Goal: Task Accomplishment & Management: Complete application form

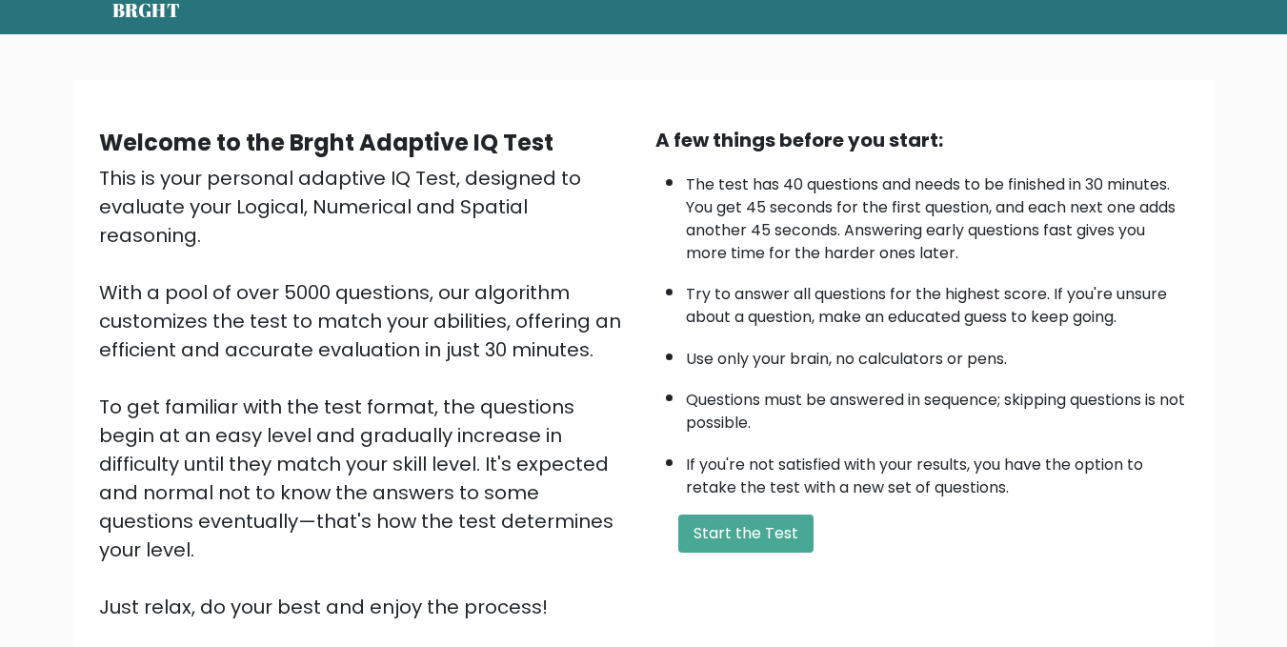
scroll to position [226, 0]
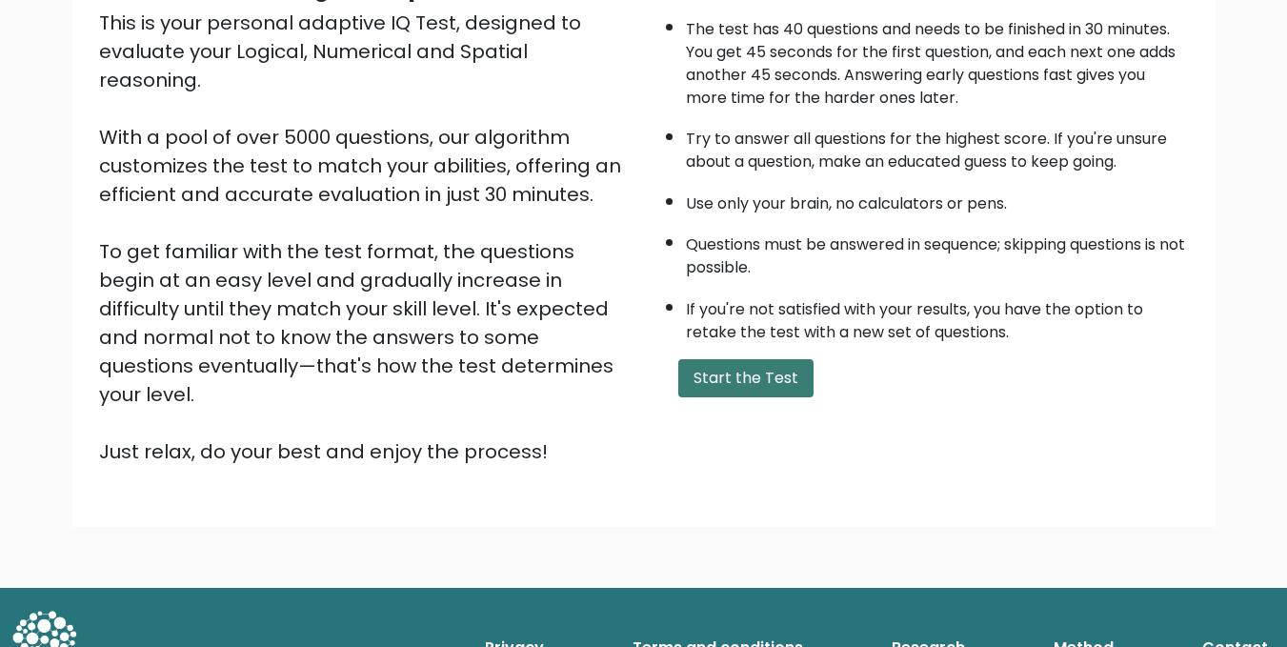
click at [741, 371] on button "Start the Test" at bounding box center [745, 378] width 135 height 38
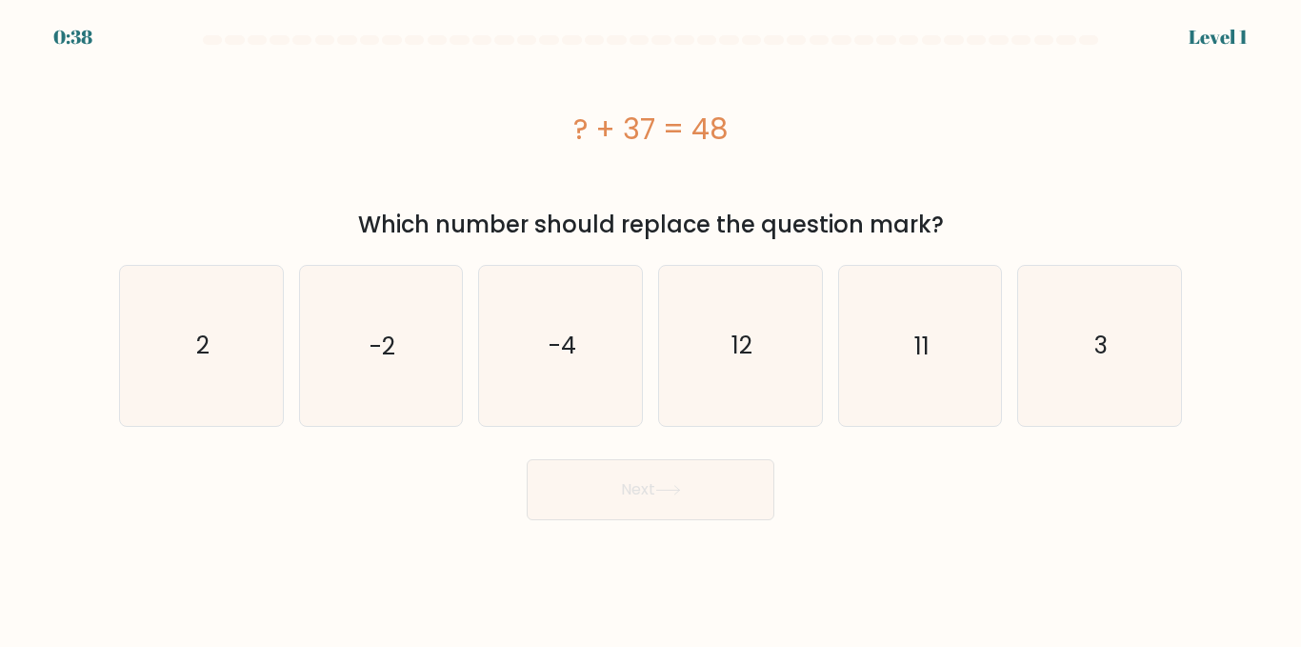
drag, startPoint x: 746, startPoint y: 121, endPoint x: 696, endPoint y: 151, distance: 58.5
click at [696, 151] on div "? + 37 = 48" at bounding box center [650, 128] width 1063 height 152
click at [941, 345] on icon "11" at bounding box center [919, 345] width 159 height 159
click at [652, 329] on input "e. 11" at bounding box center [651, 326] width 1 height 5
radio input "true"
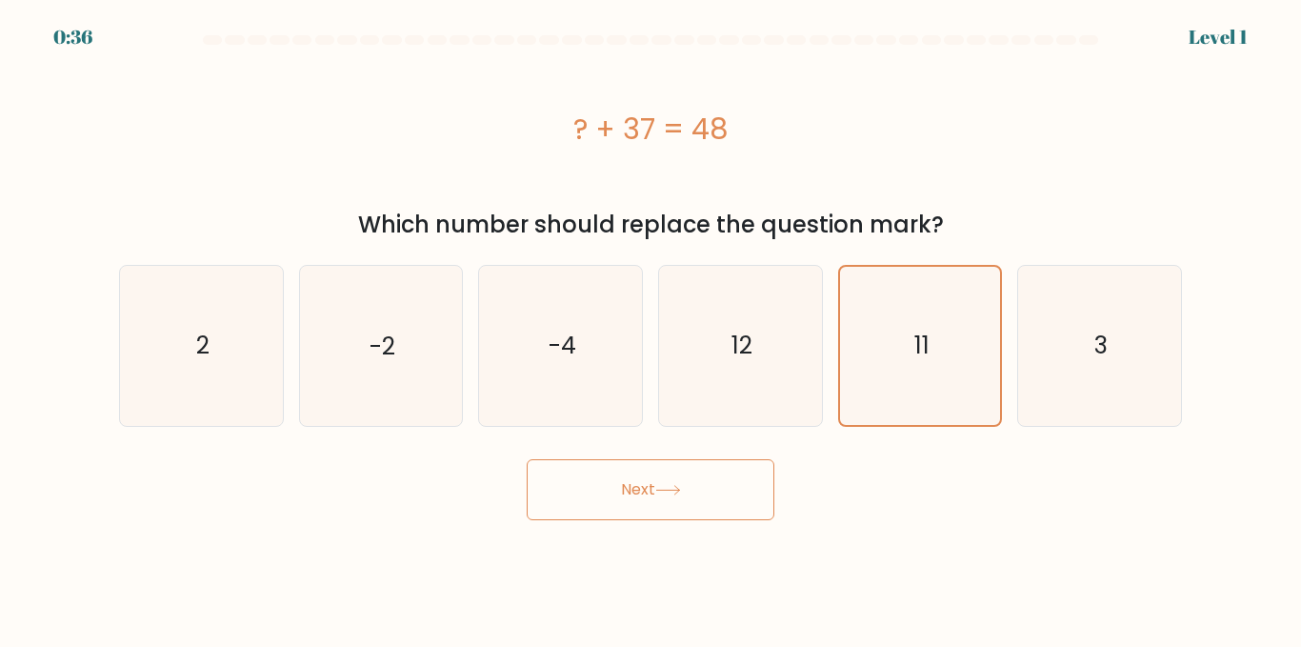
click at [671, 477] on button "Next" at bounding box center [651, 489] width 248 height 61
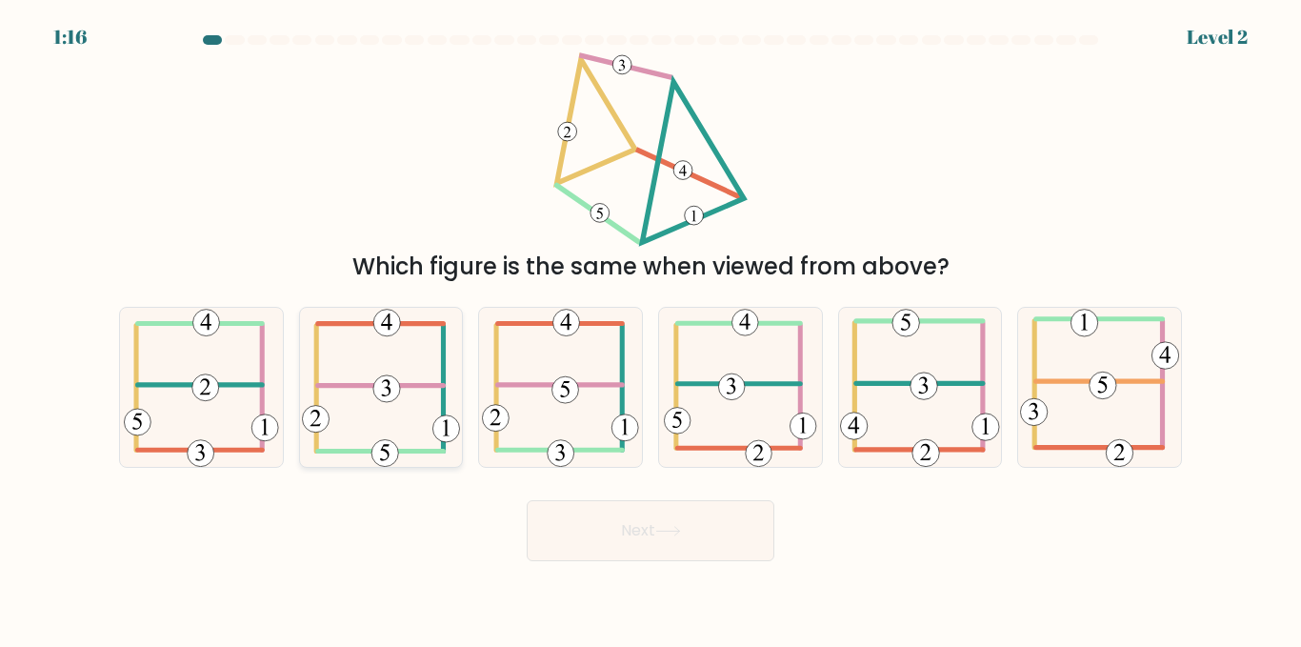
click at [380, 367] on icon at bounding box center [381, 387] width 158 height 159
click at [651, 329] on input "b." at bounding box center [651, 326] width 1 height 5
radio input "true"
click at [612, 523] on button "Next" at bounding box center [651, 530] width 248 height 61
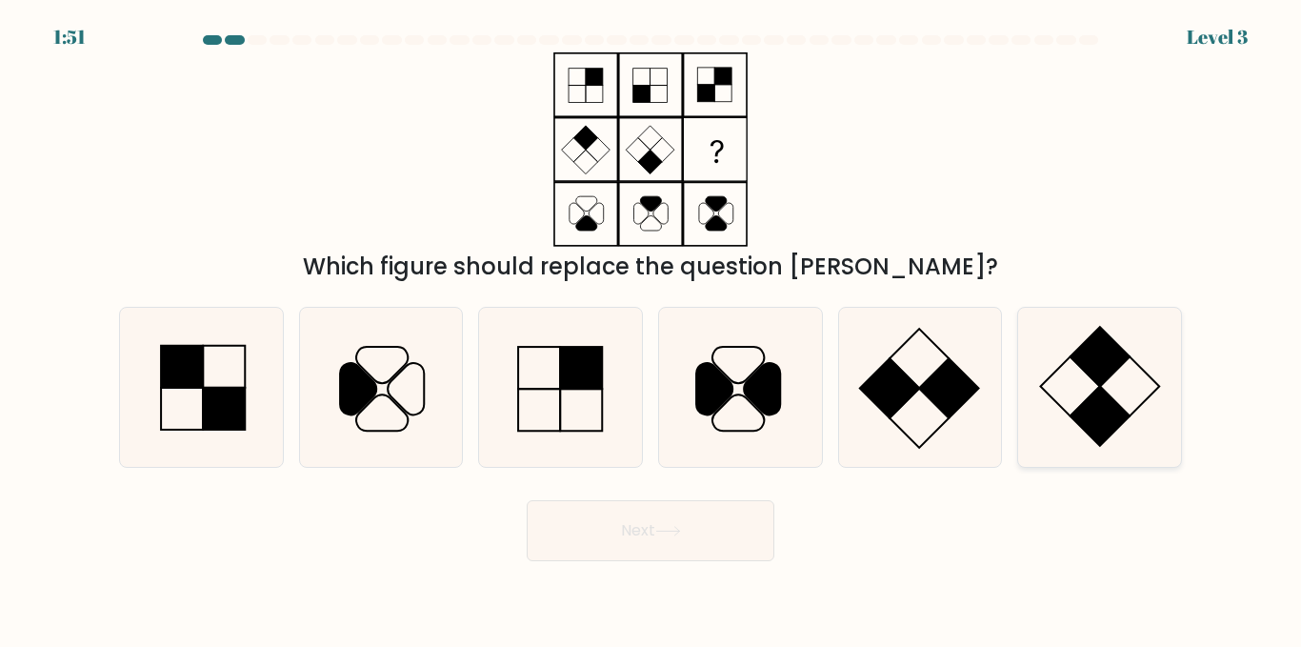
click at [1090, 380] on icon at bounding box center [1099, 387] width 159 height 159
click at [652, 329] on input "f." at bounding box center [651, 326] width 1 height 5
radio input "true"
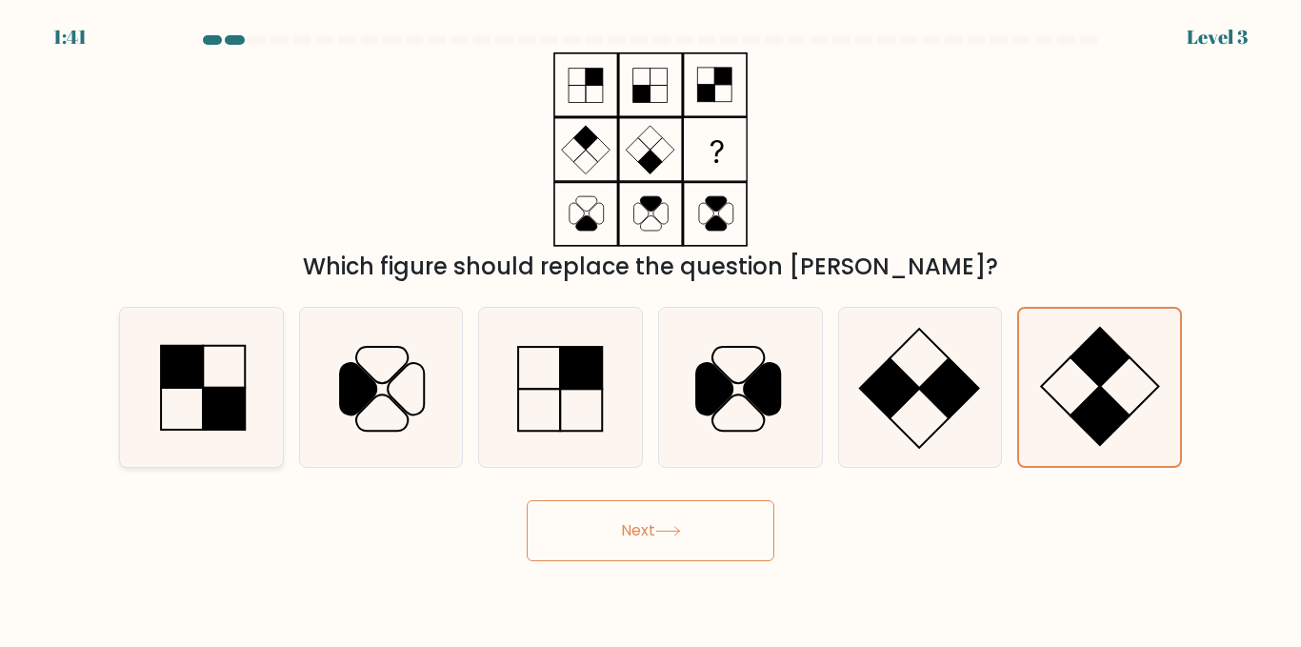
click at [193, 369] on rect at bounding box center [182, 367] width 42 height 42
click at [651, 329] on input "a." at bounding box center [651, 326] width 1 height 5
radio input "true"
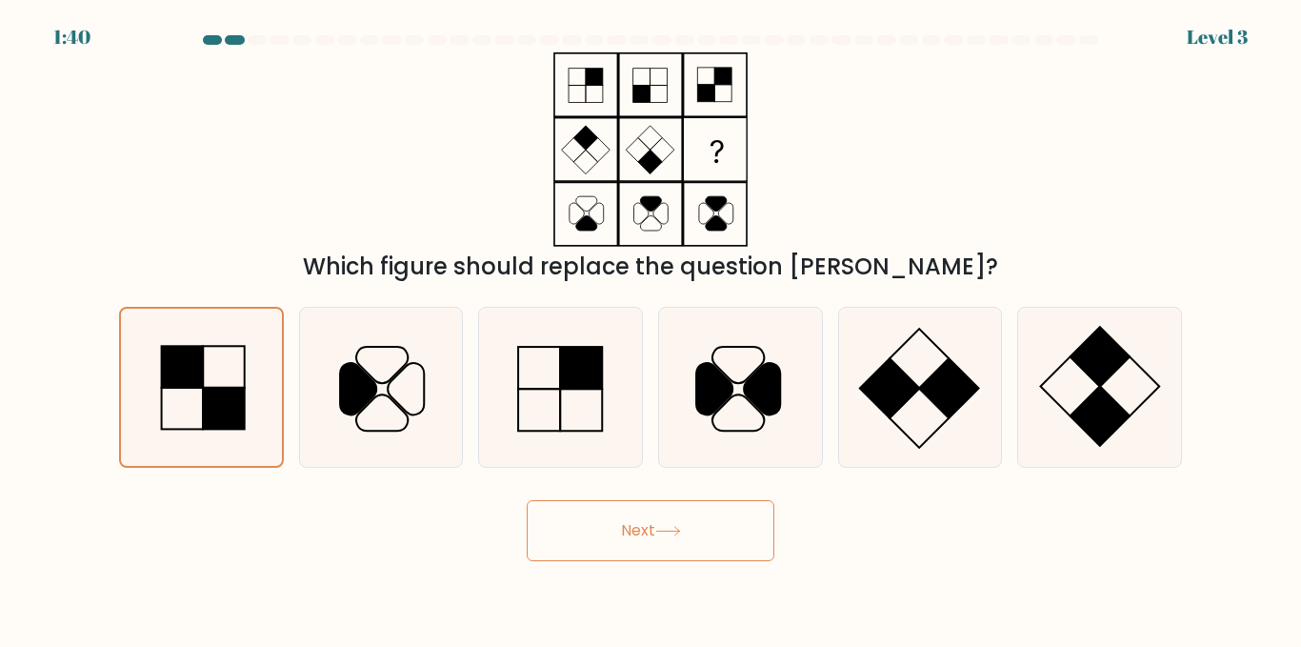
click at [675, 538] on button "Next" at bounding box center [651, 530] width 248 height 61
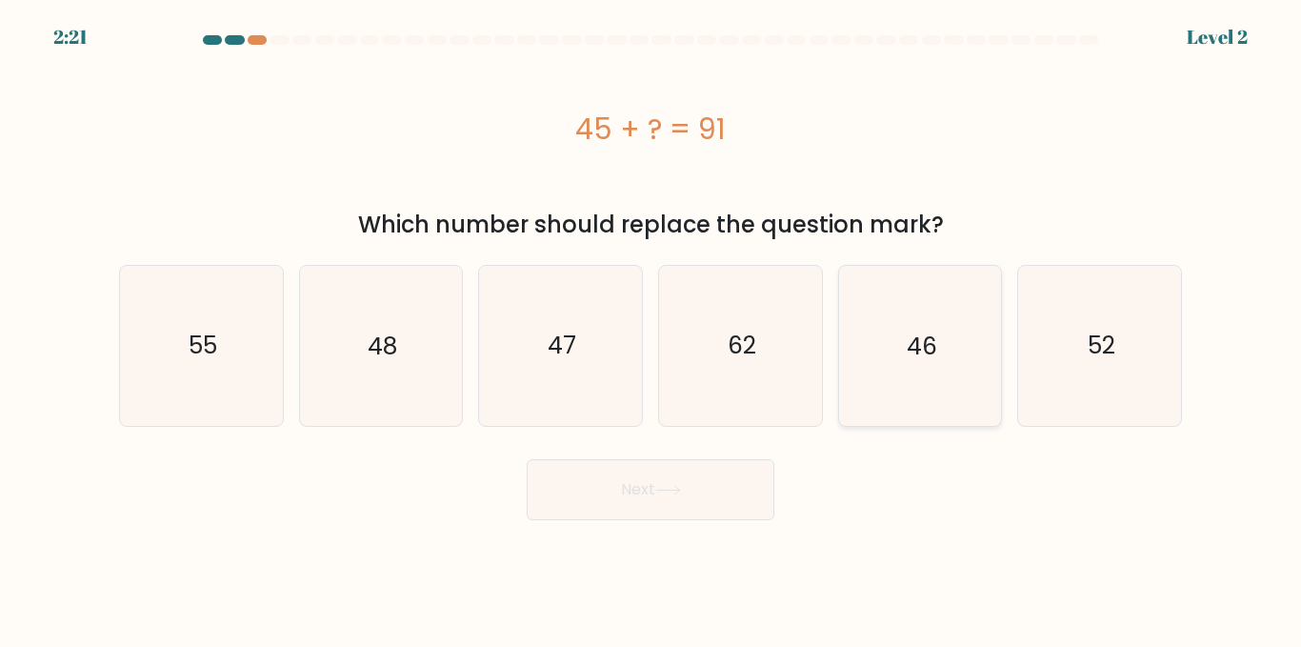
click at [938, 343] on icon "46" at bounding box center [919, 345] width 159 height 159
click at [652, 329] on input "e. 46" at bounding box center [651, 326] width 1 height 5
radio input "true"
click at [660, 491] on icon at bounding box center [669, 490] width 26 height 10
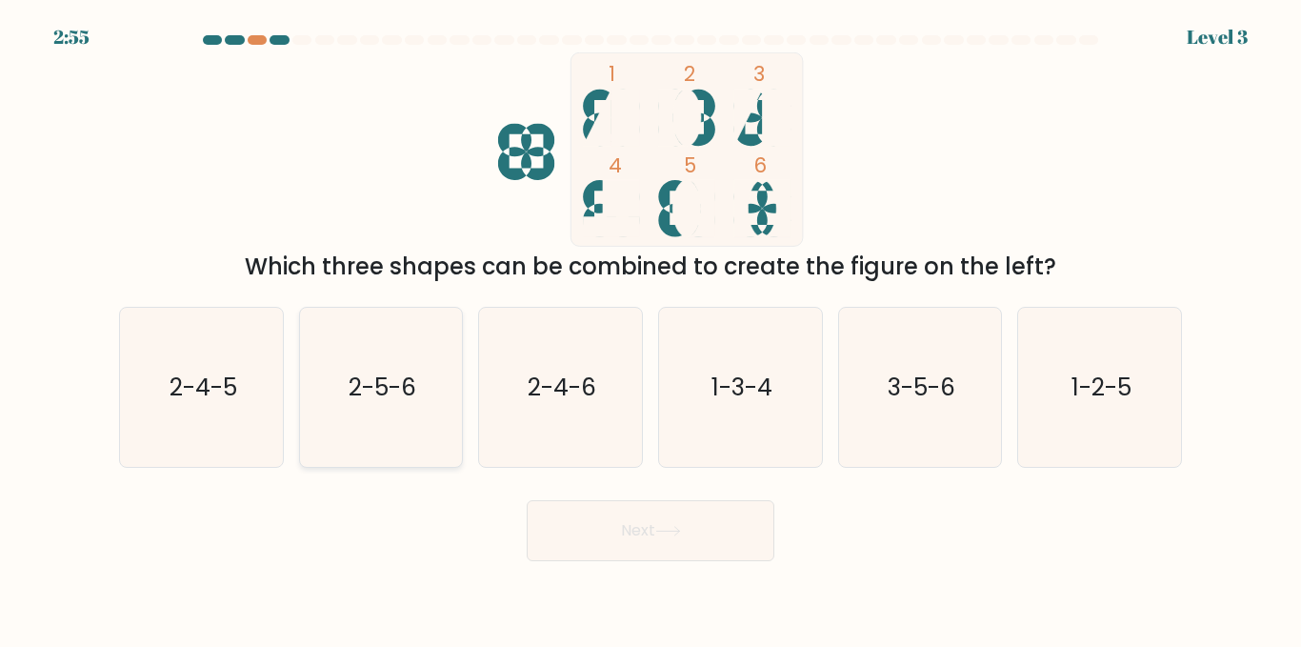
click at [420, 391] on icon "2-5-6" at bounding box center [380, 387] width 159 height 159
click at [651, 329] on input "b. 2-5-6" at bounding box center [651, 326] width 1 height 5
radio input "true"
click at [636, 526] on button "Next" at bounding box center [651, 530] width 248 height 61
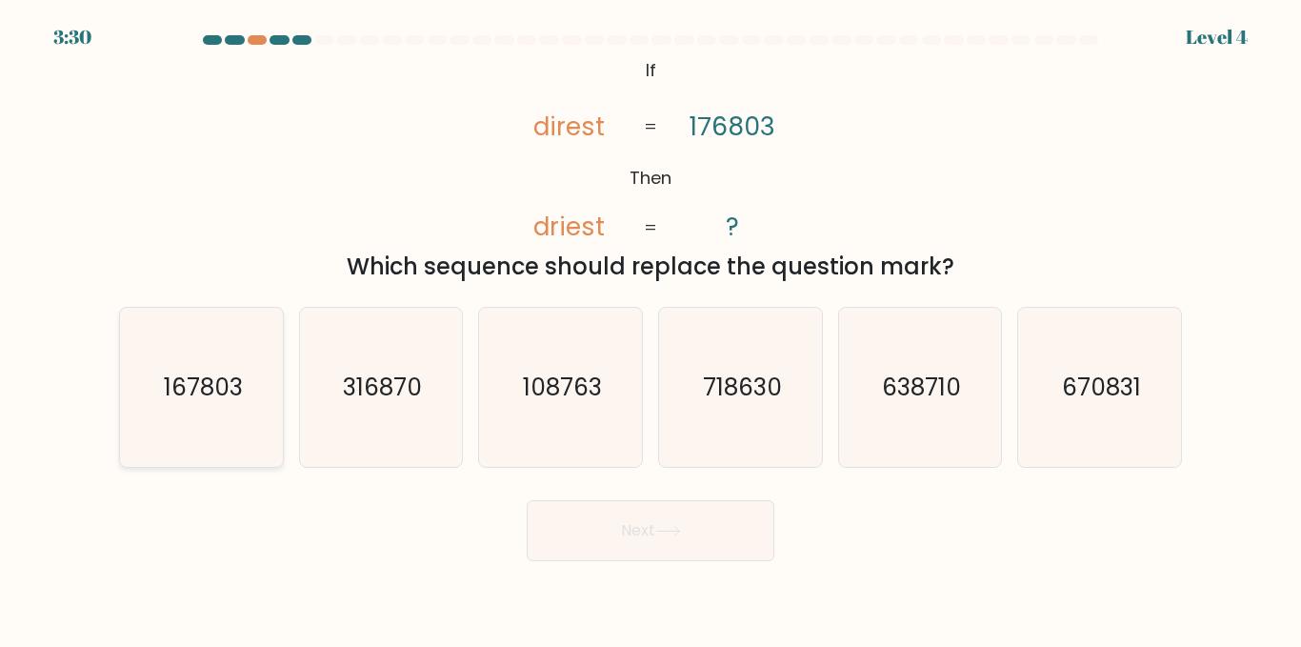
click at [206, 375] on text "167803" at bounding box center [202, 387] width 79 height 33
click at [651, 329] on input "a. 167803" at bounding box center [651, 326] width 1 height 5
radio input "true"
click at [671, 521] on button "Next" at bounding box center [651, 530] width 248 height 61
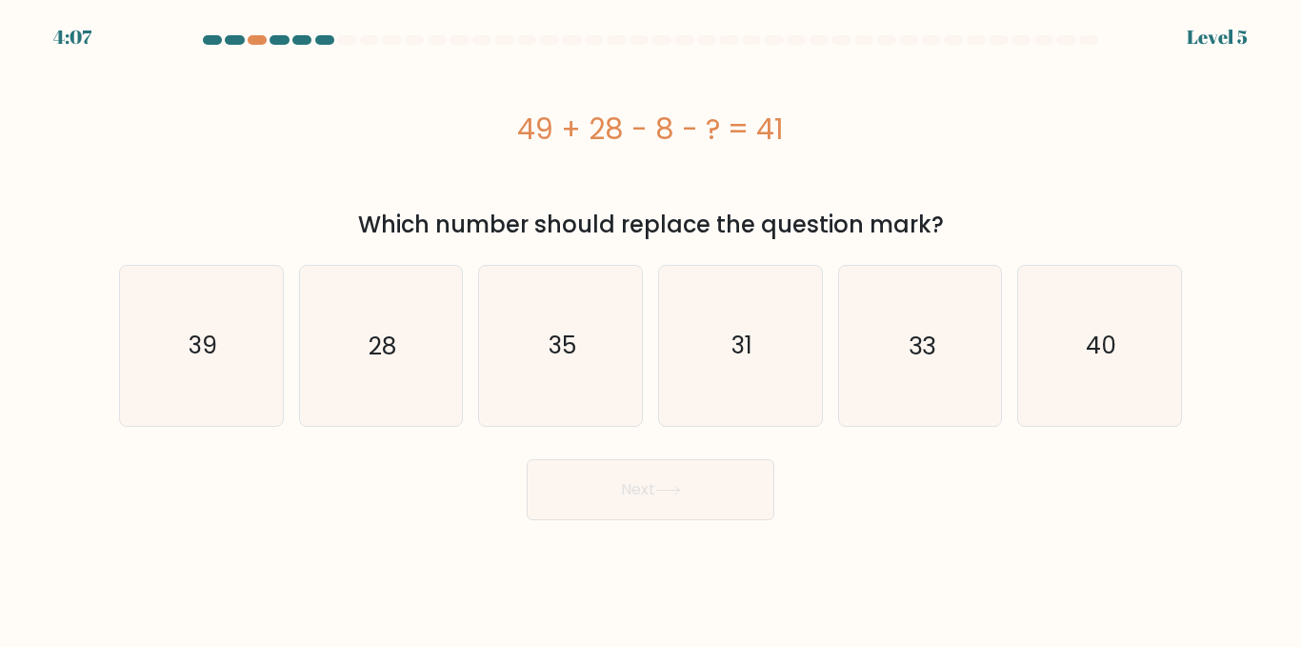
drag, startPoint x: 481, startPoint y: 129, endPoint x: 1003, endPoint y: 173, distance: 524.0
click at [1003, 173] on div "49 + 28 - 8 - ? = 41" at bounding box center [650, 128] width 1063 height 152
copy div "49 + 28 - 8 - ? = 41"
click at [365, 336] on icon "28" at bounding box center [380, 345] width 159 height 159
click at [651, 329] on input "b. 28" at bounding box center [651, 326] width 1 height 5
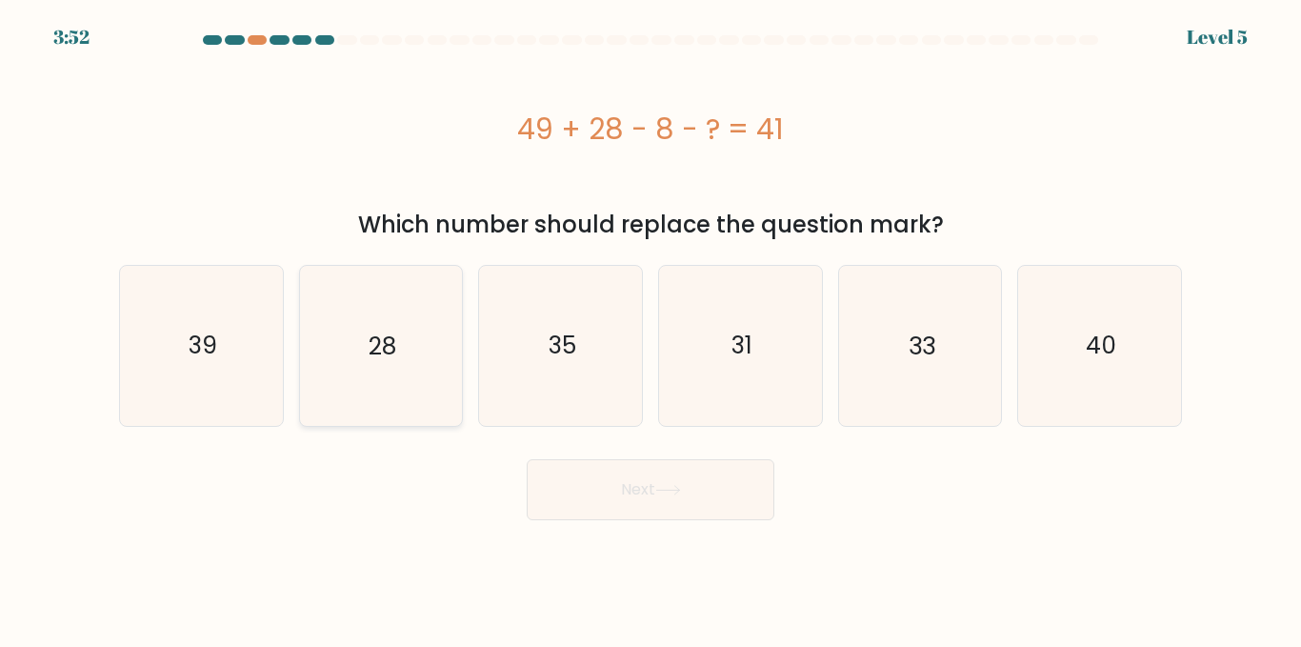
radio input "true"
click at [634, 498] on button "Next" at bounding box center [651, 489] width 248 height 61
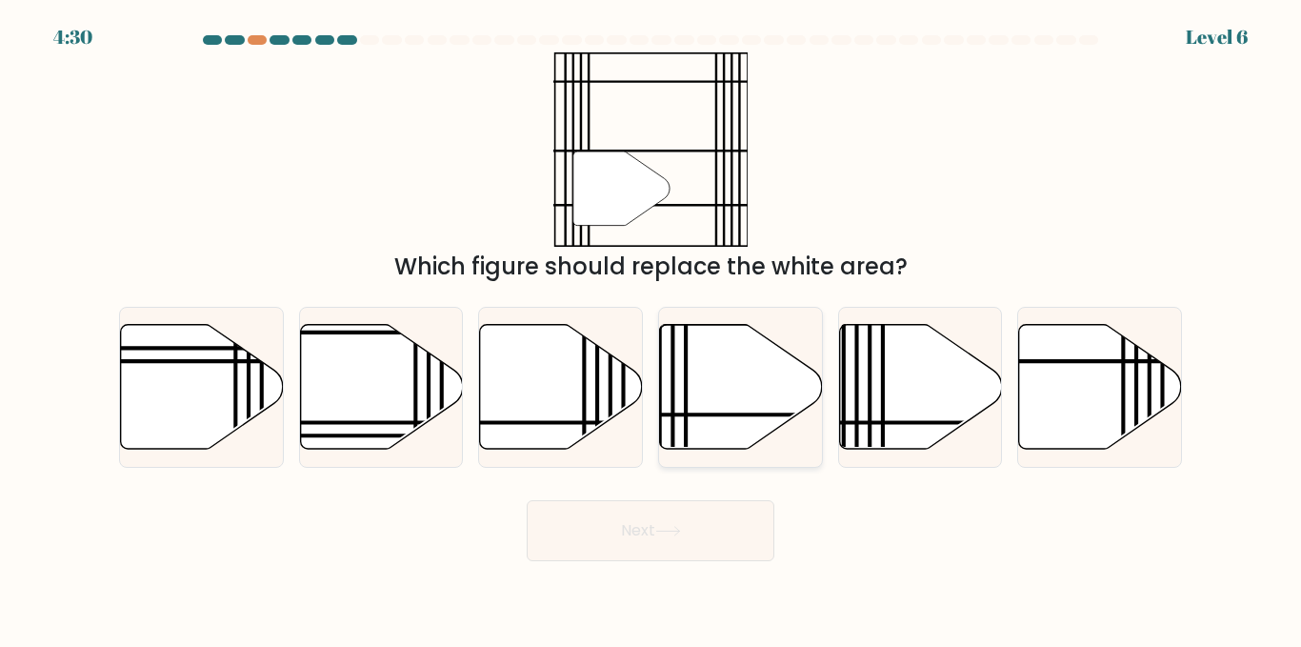
click at [740, 367] on icon at bounding box center [741, 387] width 163 height 125
click at [652, 329] on input "d." at bounding box center [651, 326] width 1 height 5
radio input "true"
click at [702, 531] on button "Next" at bounding box center [651, 530] width 248 height 61
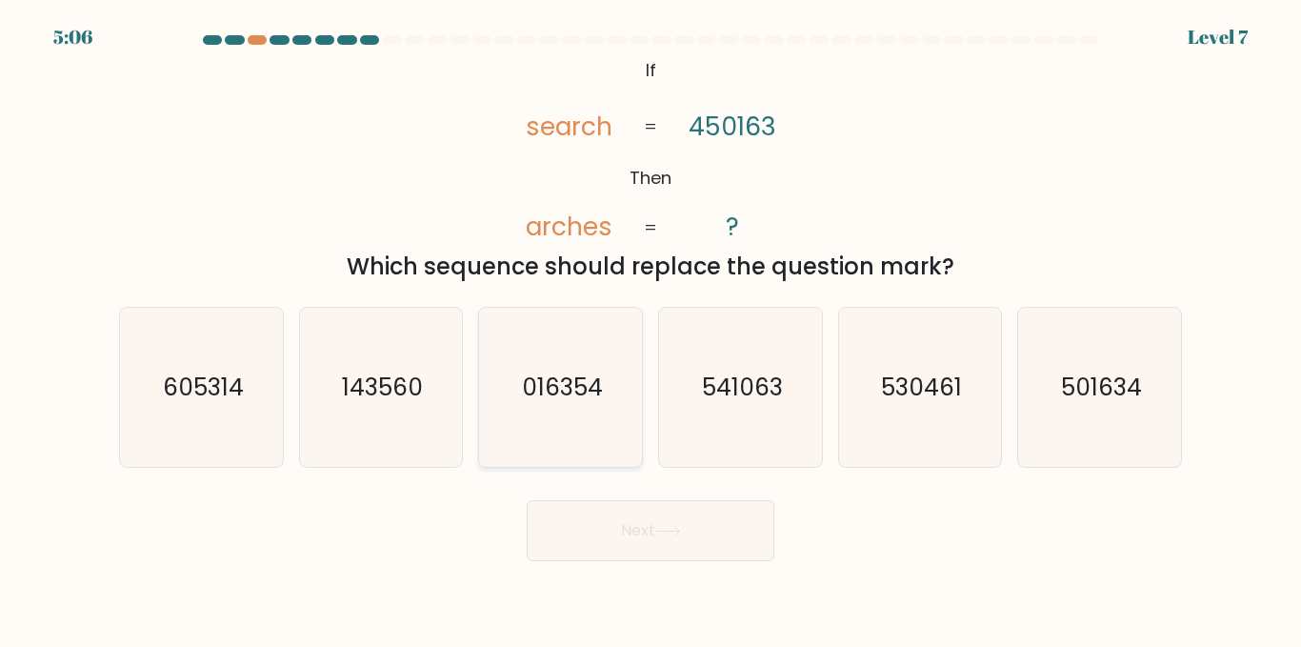
click at [556, 392] on text "016354" at bounding box center [562, 387] width 81 height 33
click at [651, 329] on input "c. 016354" at bounding box center [651, 326] width 1 height 5
radio input "true"
click at [656, 514] on button "Next" at bounding box center [651, 530] width 248 height 61
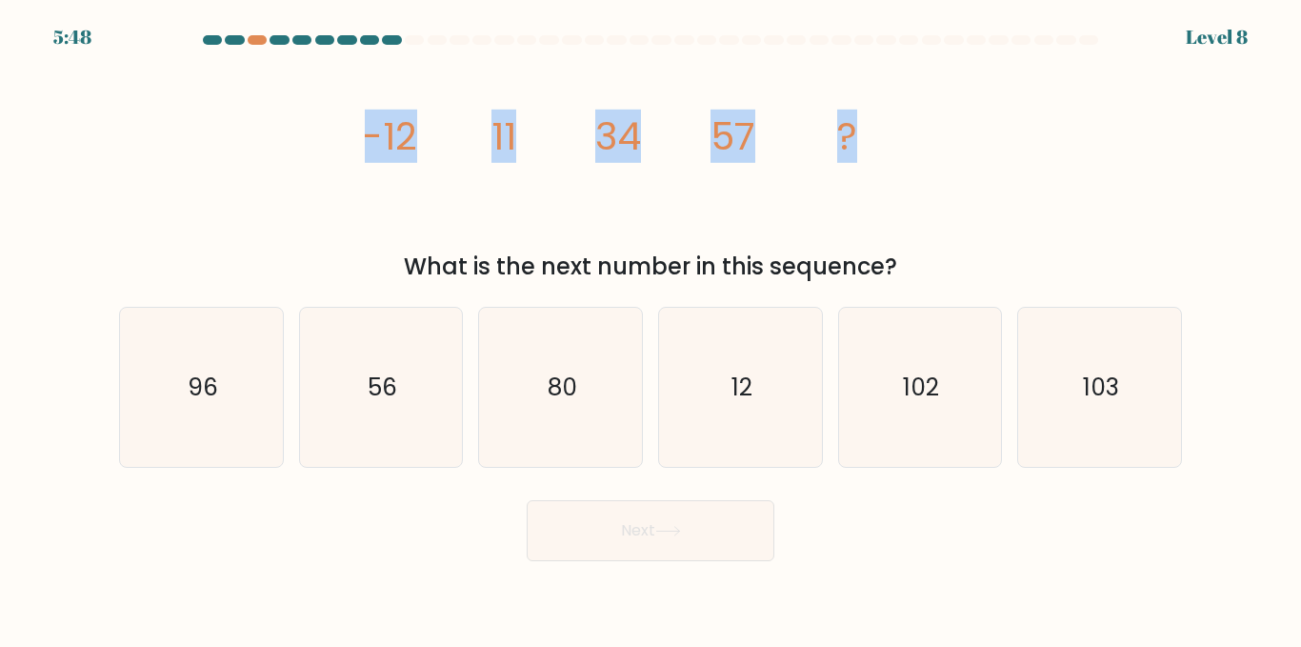
drag, startPoint x: 320, startPoint y: 126, endPoint x: 1149, endPoint y: 125, distance: 828.9
click at [1149, 125] on div "image/svg+xml -12 11 34 57 ? What is the next number in this sequence?" at bounding box center [651, 168] width 1086 height 232
copy g "-12 11 34 57 ?"
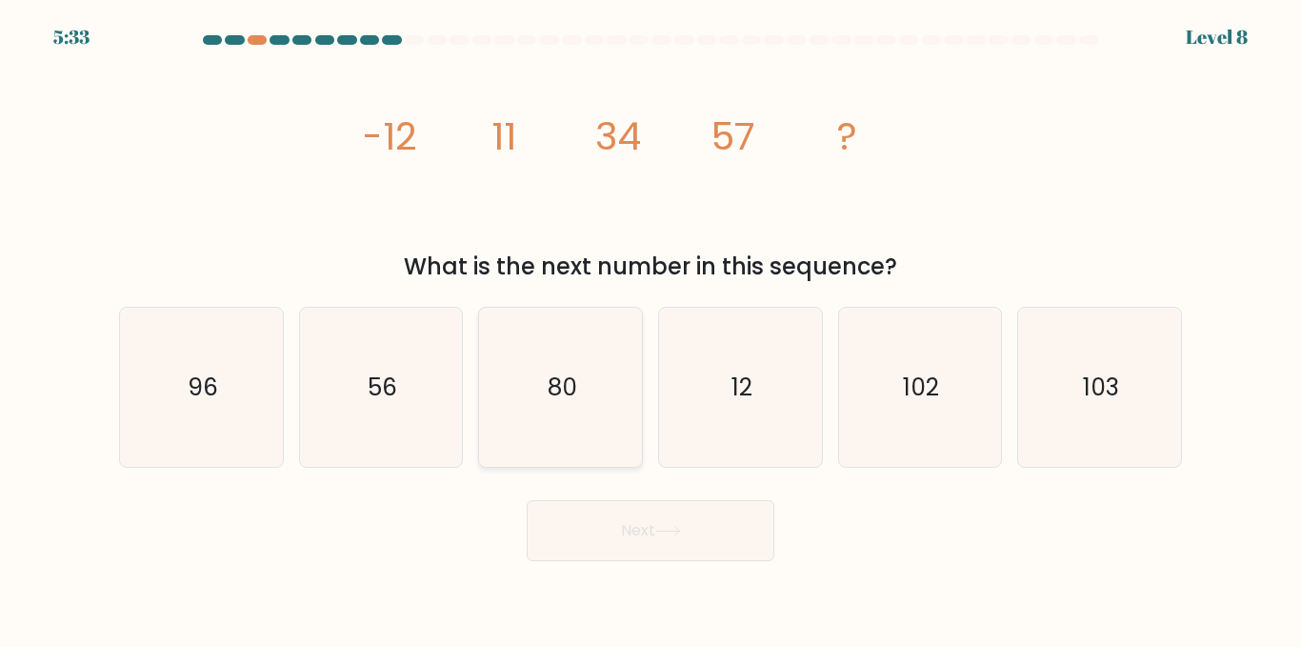
click at [563, 402] on text "80" at bounding box center [563, 387] width 30 height 33
click at [651, 329] on input "c. 80" at bounding box center [651, 326] width 1 height 5
radio input "true"
click at [655, 531] on button "Next" at bounding box center [651, 530] width 248 height 61
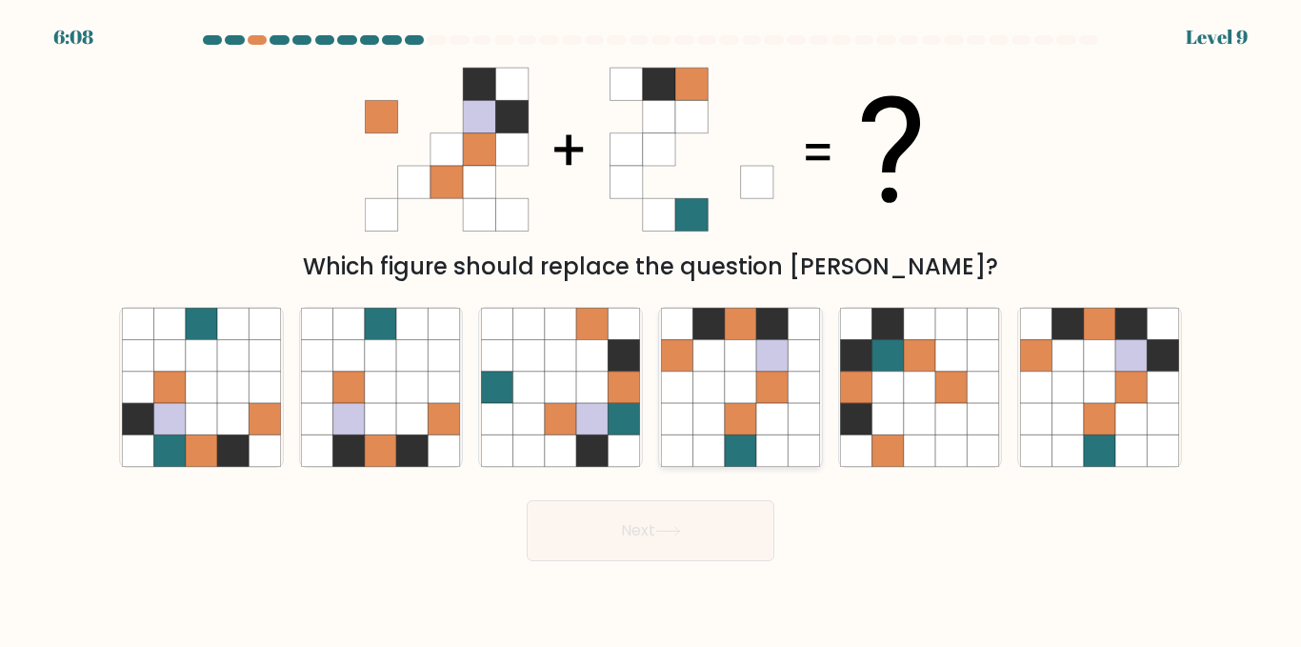
click at [744, 378] on icon at bounding box center [740, 387] width 31 height 31
click at [652, 329] on input "d." at bounding box center [651, 326] width 1 height 5
radio input "true"
click at [656, 536] on button "Next" at bounding box center [651, 530] width 248 height 61
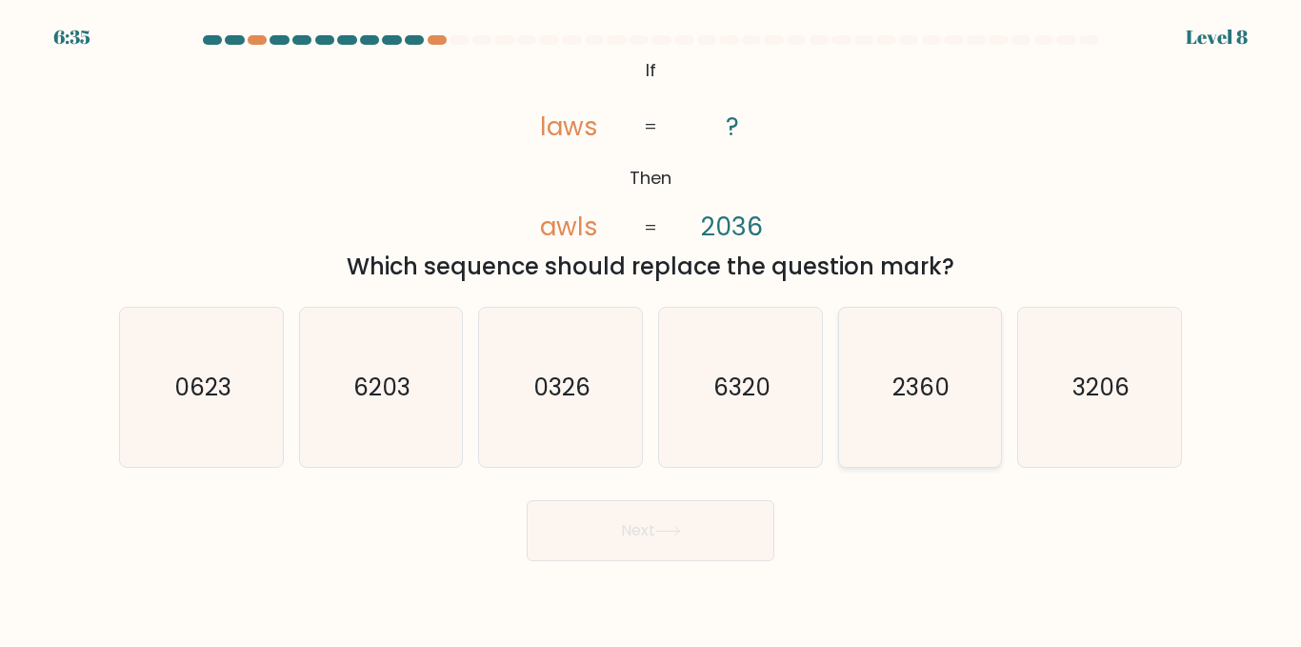
click at [903, 365] on icon "2360" at bounding box center [919, 387] width 159 height 159
click at [652, 329] on input "e. 2360" at bounding box center [651, 326] width 1 height 5
radio input "true"
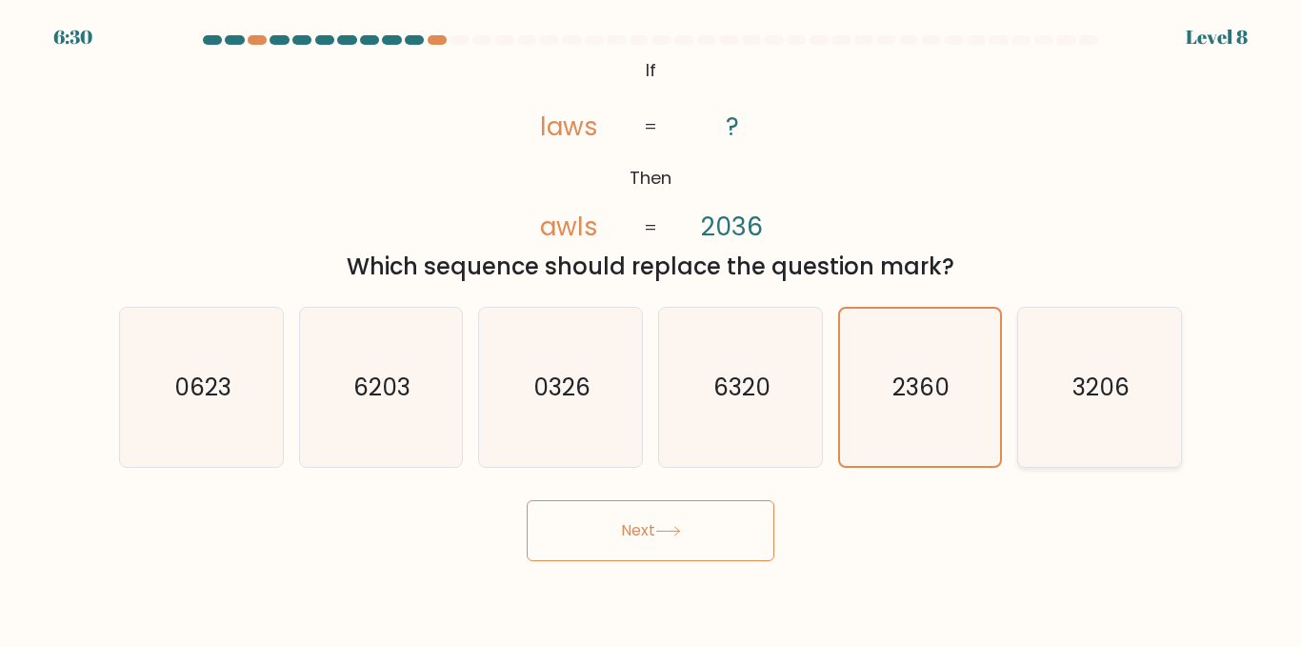
click at [1117, 372] on text "3206" at bounding box center [1101, 387] width 57 height 33
click at [652, 329] on input "f. 3206" at bounding box center [651, 326] width 1 height 5
radio input "true"
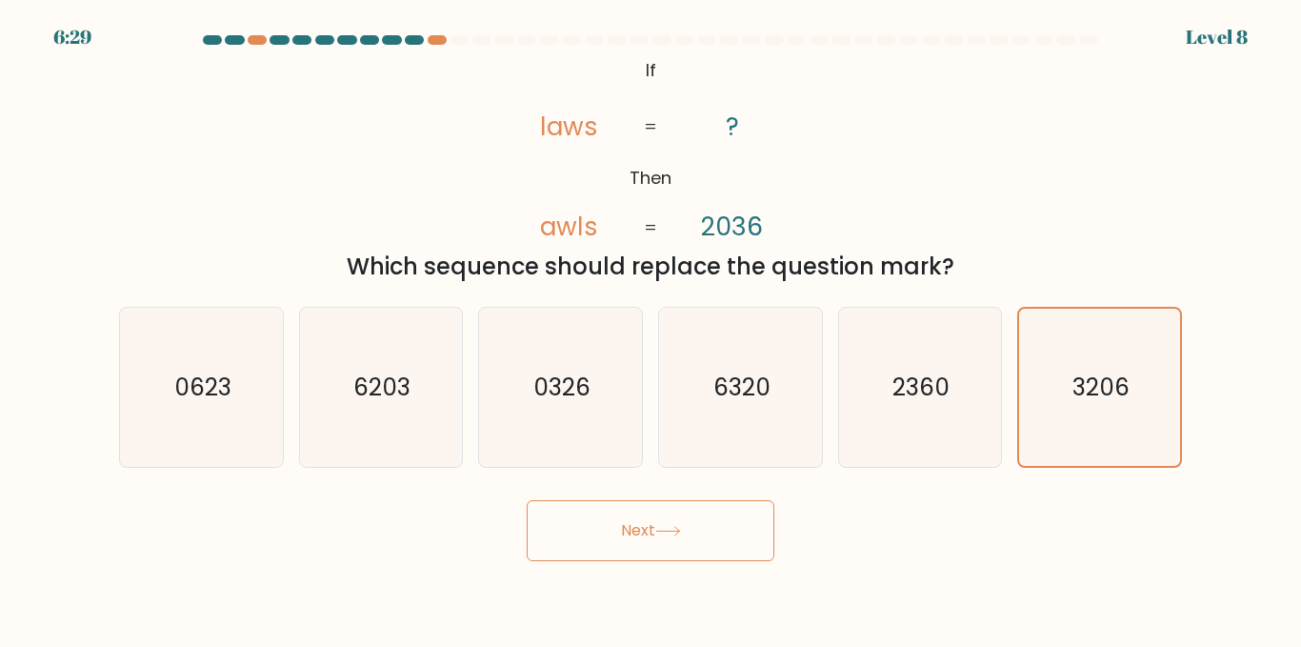
click at [657, 520] on button "Next" at bounding box center [651, 530] width 248 height 61
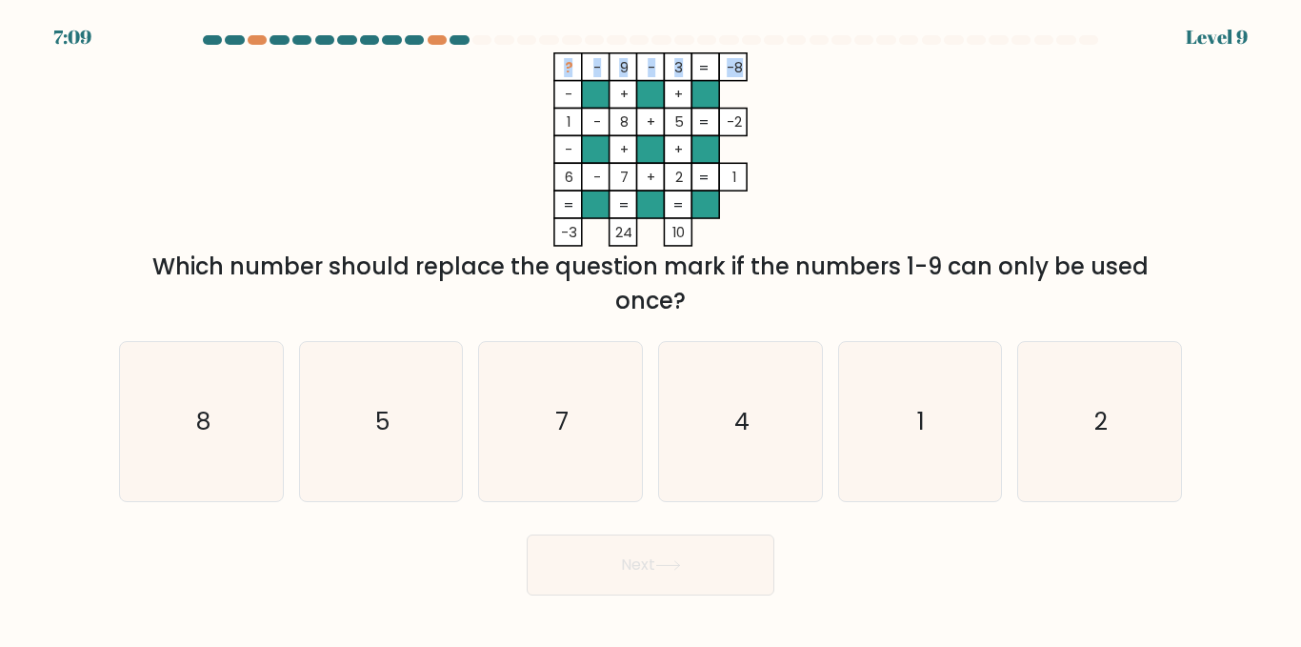
drag, startPoint x: 554, startPoint y: 65, endPoint x: 740, endPoint y: 69, distance: 186.8
click at [740, 69] on icon "? - 9 - 3 -8 - + + 1 - 8 + 5 -2 - + + 6 - 7 + 2 = 1 = = = = -3 24 10 =" at bounding box center [651, 149] width 572 height 194
click at [740, 69] on tspan "-8" at bounding box center [735, 67] width 16 height 19
click at [741, 406] on text "4" at bounding box center [742, 421] width 15 height 33
click at [652, 329] on input "d. 4" at bounding box center [651, 326] width 1 height 5
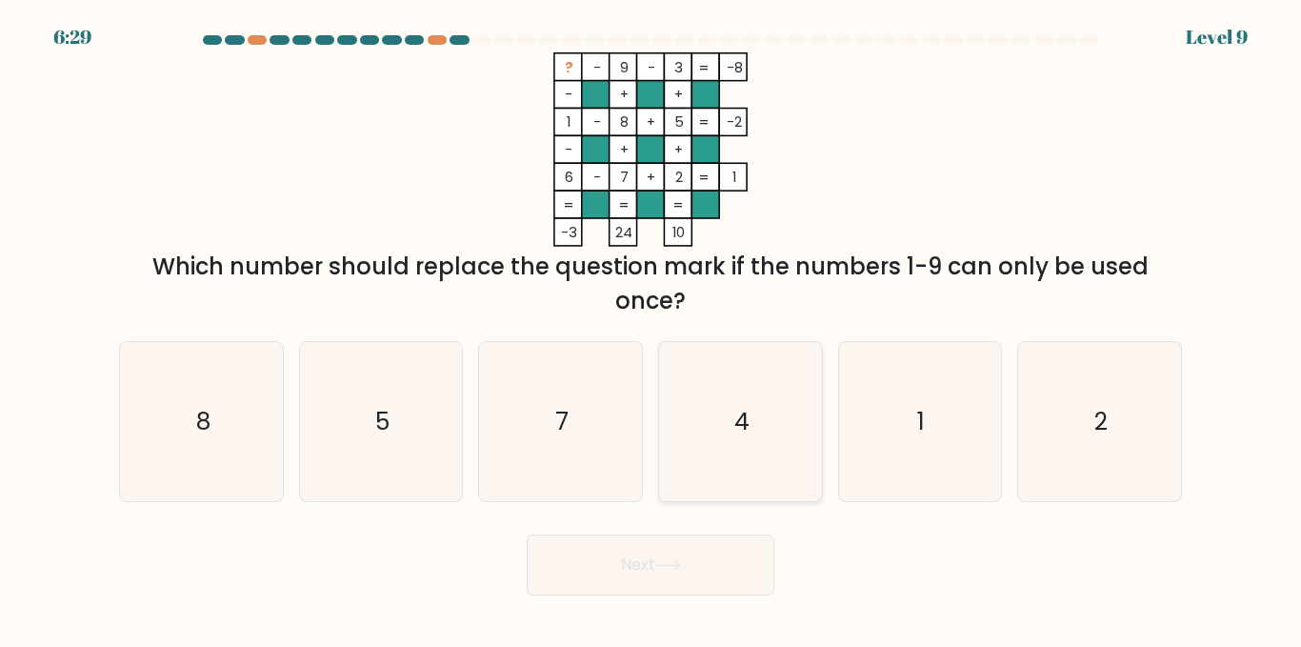
radio input "true"
click at [678, 557] on button "Next" at bounding box center [651, 565] width 248 height 61
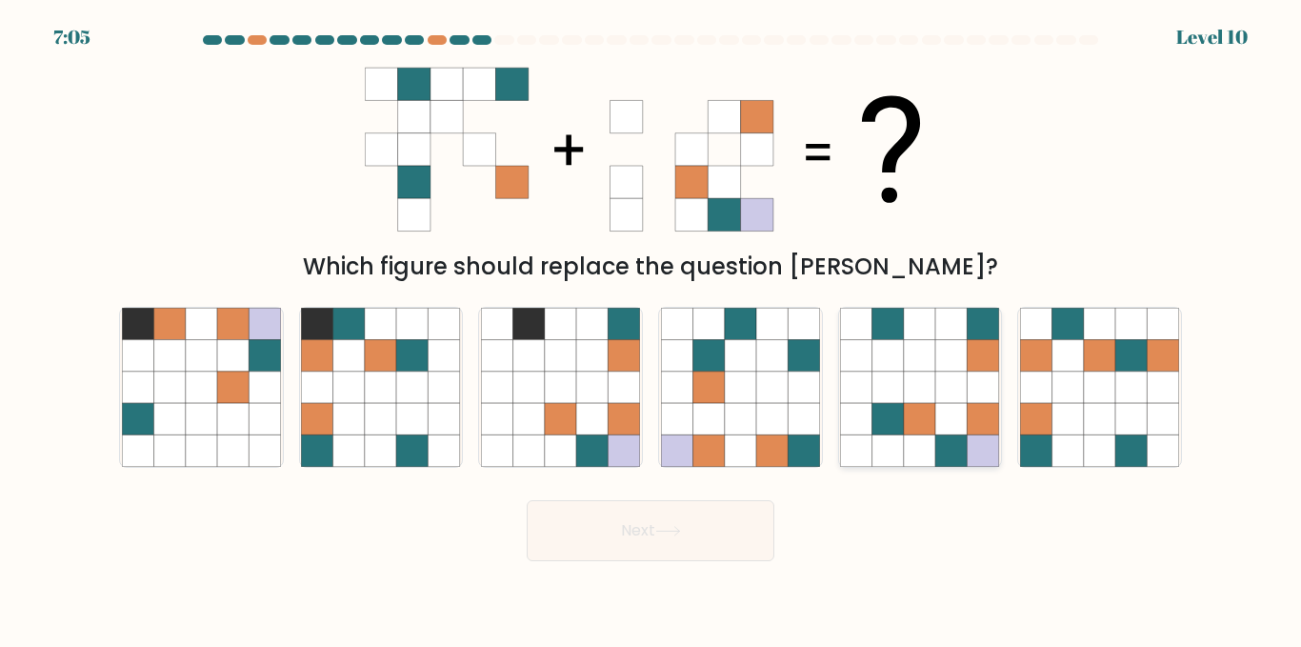
click at [925, 351] on icon at bounding box center [919, 355] width 31 height 31
click at [652, 329] on input "e." at bounding box center [651, 326] width 1 height 5
radio input "true"
click at [639, 529] on button "Next" at bounding box center [651, 530] width 248 height 61
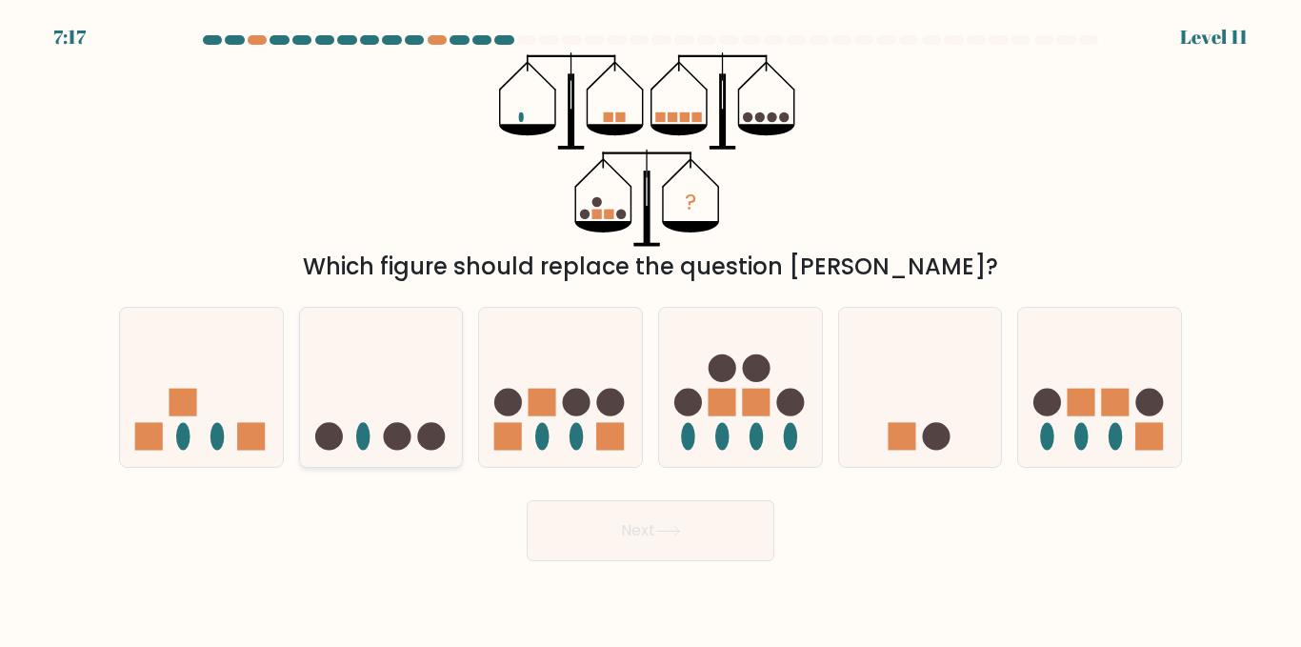
drag, startPoint x: 385, startPoint y: 416, endPoint x: 408, endPoint y: 416, distance: 22.9
click at [387, 416] on icon at bounding box center [381, 387] width 163 height 134
click at [651, 329] on input "b." at bounding box center [651, 326] width 1 height 5
radio input "true"
click at [603, 516] on button "Next" at bounding box center [651, 530] width 248 height 61
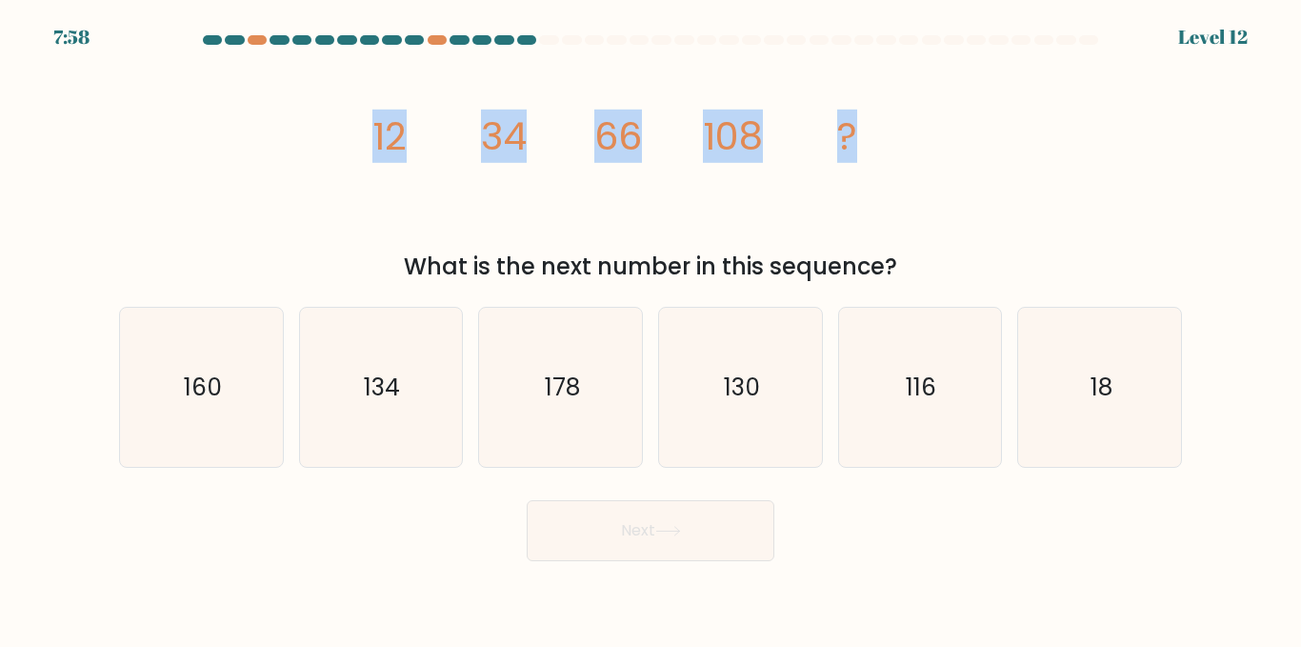
drag, startPoint x: 310, startPoint y: 142, endPoint x: 1159, endPoint y: 148, distance: 848.9
click at [1159, 145] on div "image/svg+xml 12 34 66 108 ? What is the next number in this sequence?" at bounding box center [651, 168] width 1086 height 232
copy g "12 34 66 108 ?"
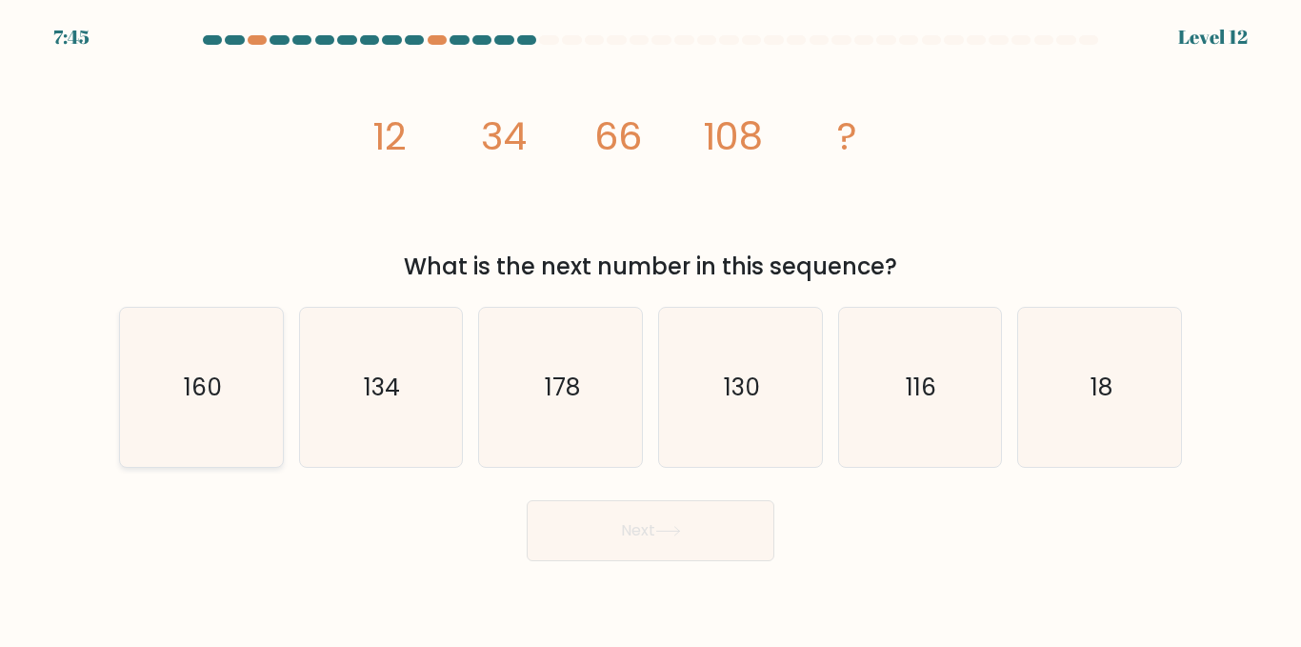
click at [190, 368] on icon "160" at bounding box center [201, 387] width 159 height 159
click at [651, 329] on input "a. 160" at bounding box center [651, 326] width 1 height 5
radio input "true"
click at [625, 532] on button "Next" at bounding box center [651, 530] width 248 height 61
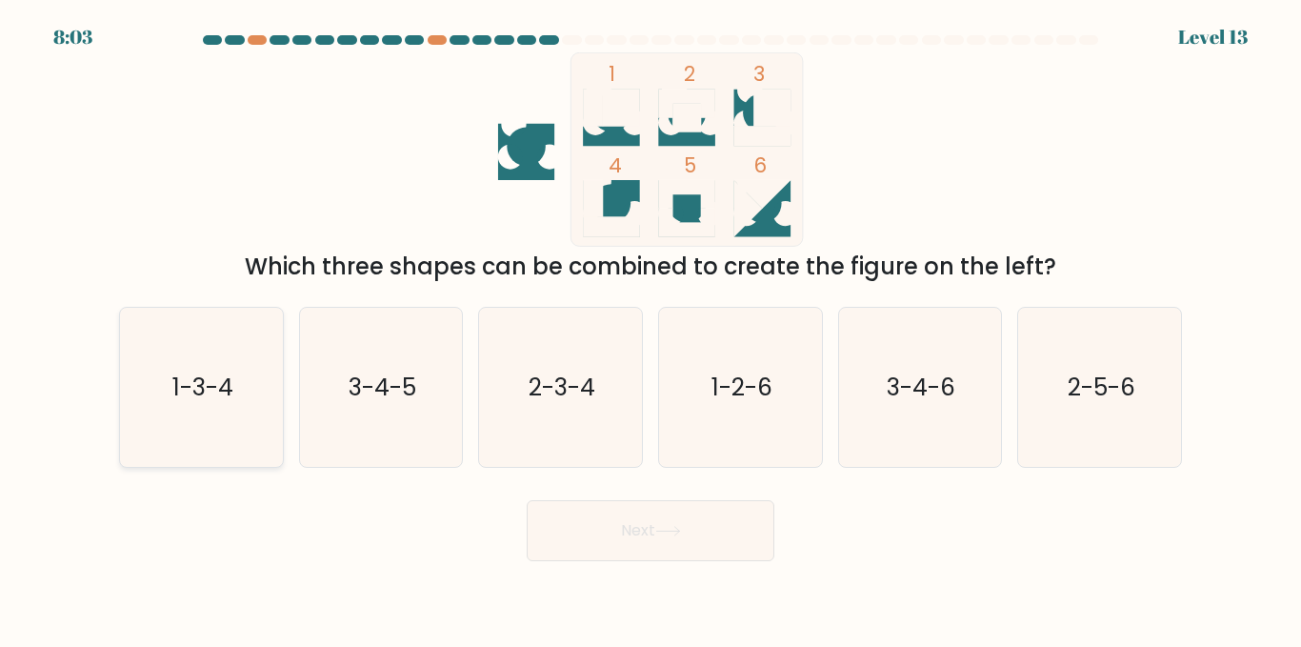
click at [210, 380] on text "1-3-4" at bounding box center [202, 387] width 61 height 33
click at [651, 329] on input "a. 1-3-4" at bounding box center [651, 326] width 1 height 5
radio input "true"
click at [644, 535] on button "Next" at bounding box center [651, 530] width 248 height 61
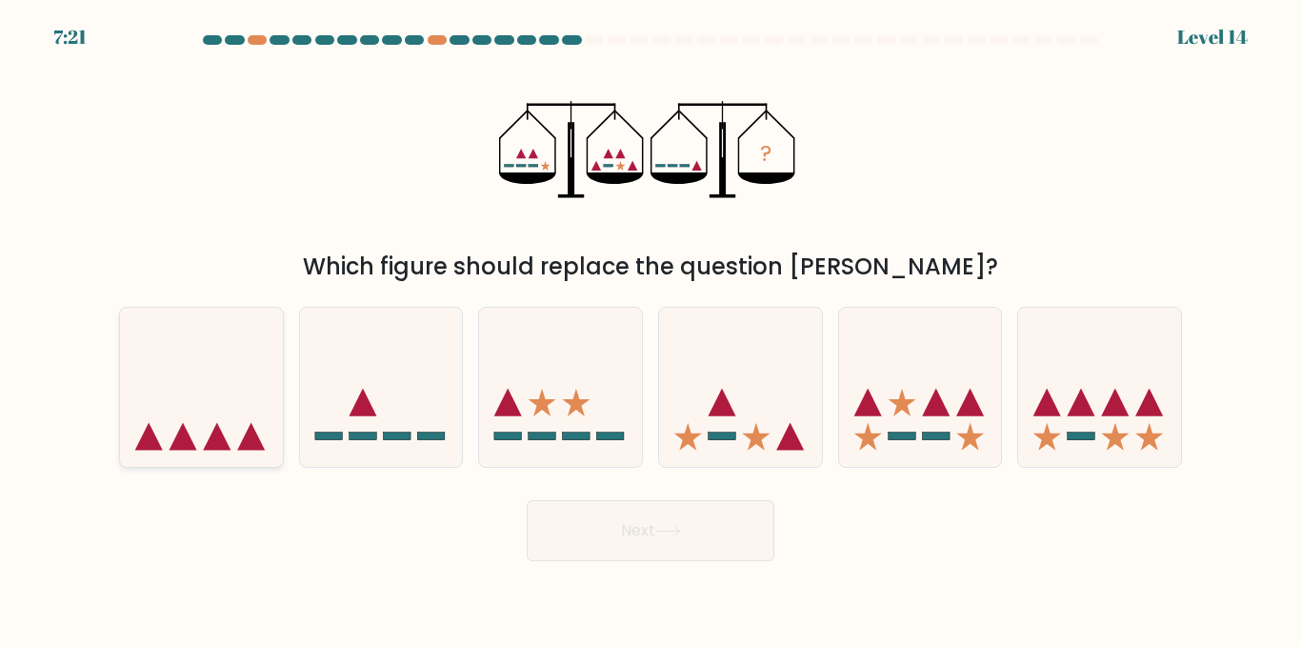
drag, startPoint x: 201, startPoint y: 389, endPoint x: 227, endPoint y: 393, distance: 26.2
click at [205, 389] on icon at bounding box center [201, 387] width 163 height 134
click at [651, 329] on input "a." at bounding box center [651, 326] width 1 height 5
radio input "true"
click at [653, 524] on button "Next" at bounding box center [651, 530] width 248 height 61
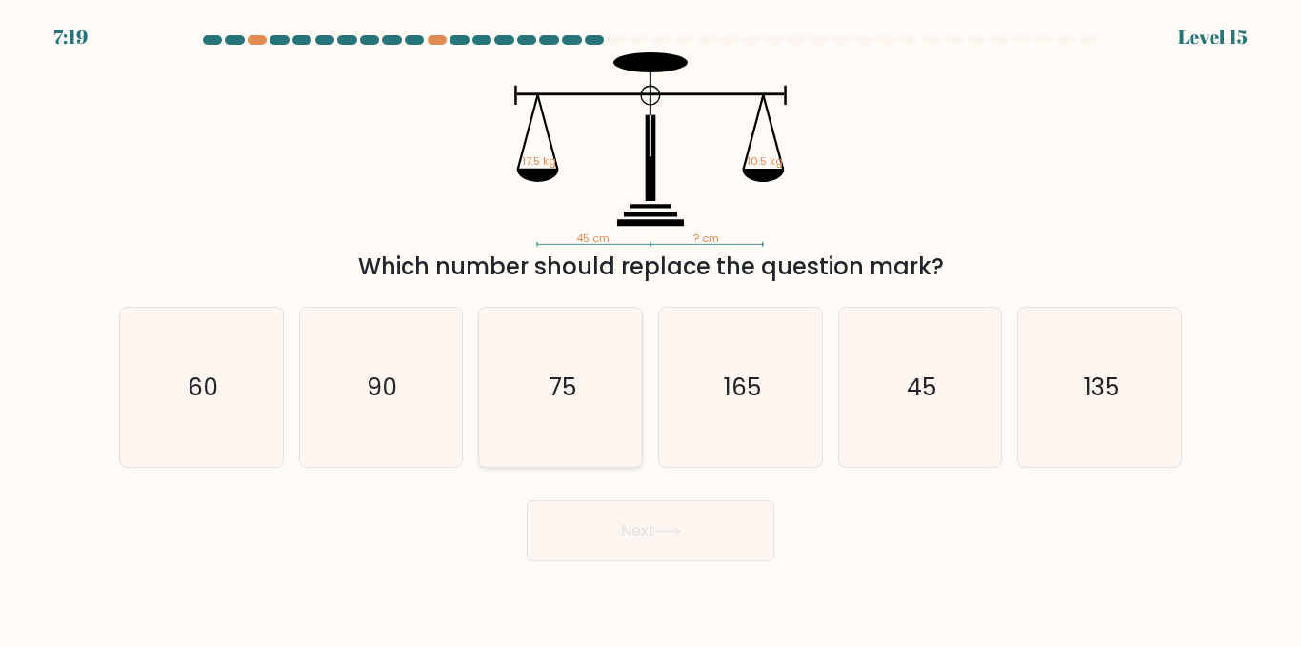
click at [570, 379] on text "75" at bounding box center [563, 387] width 28 height 33
click at [651, 329] on input "c. 75" at bounding box center [651, 326] width 1 height 5
radio input "true"
click at [688, 535] on button "Next" at bounding box center [651, 530] width 248 height 61
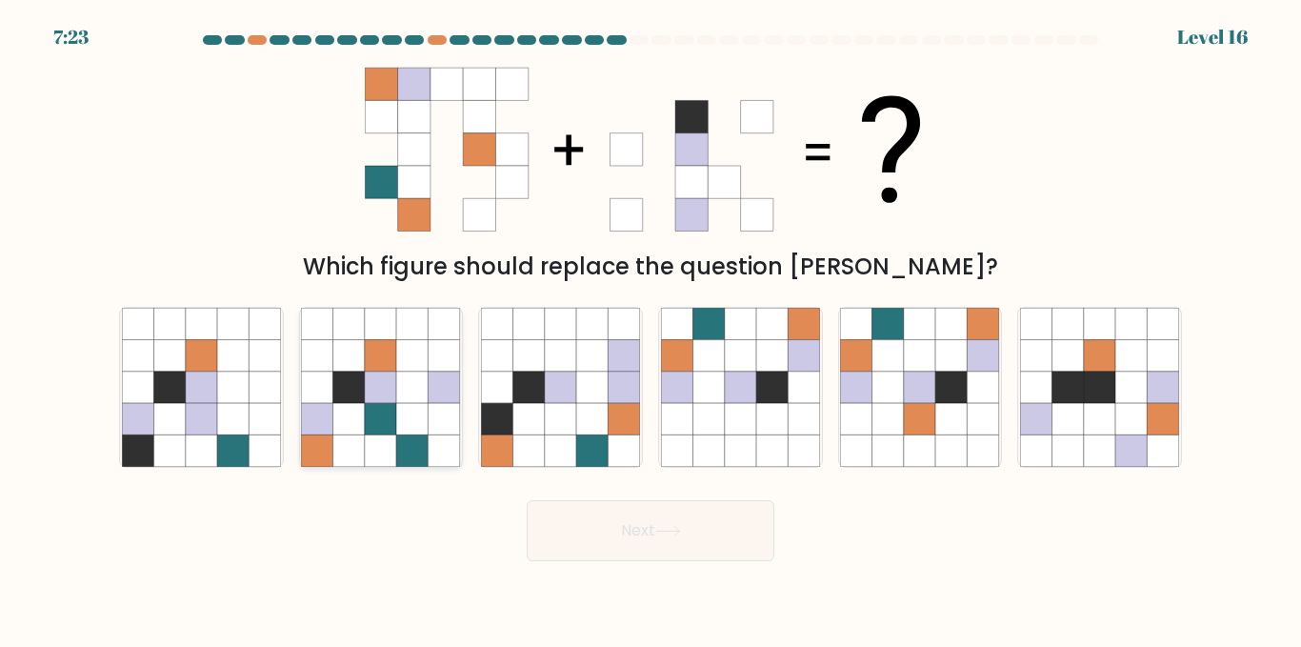
click at [400, 399] on icon at bounding box center [412, 387] width 31 height 31
click at [651, 329] on input "b." at bounding box center [651, 326] width 1 height 5
radio input "true"
click at [654, 519] on button "Next" at bounding box center [651, 530] width 248 height 61
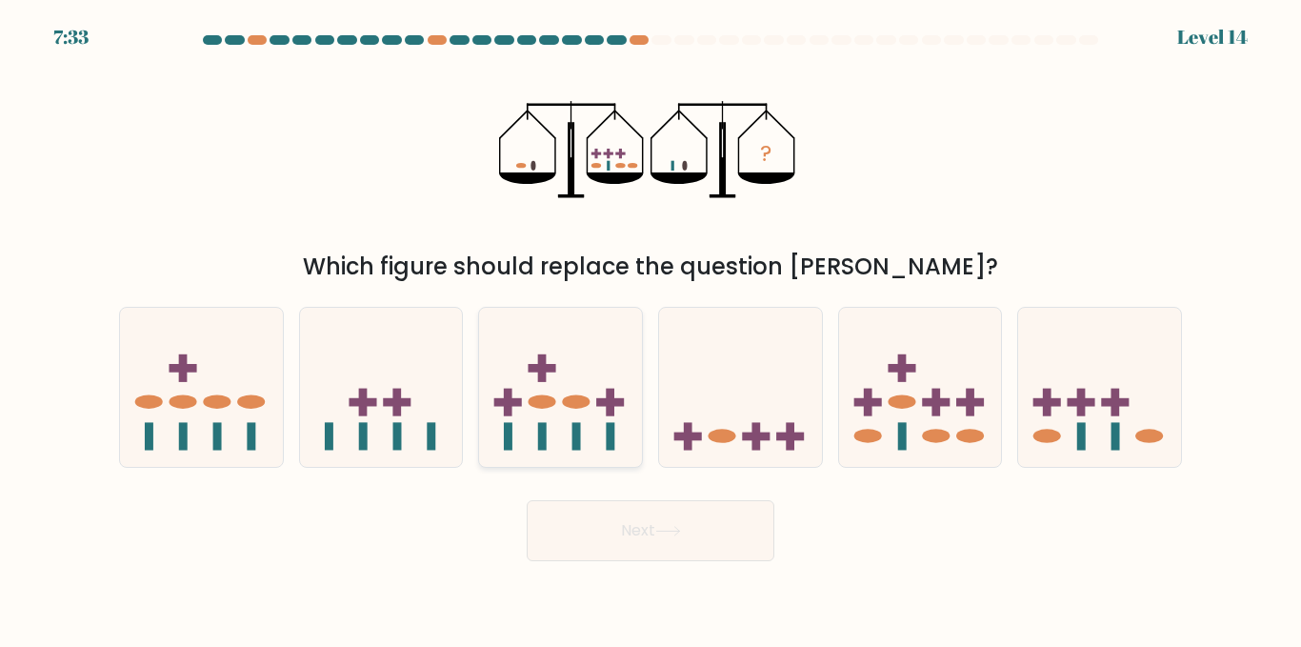
click at [540, 370] on rect at bounding box center [543, 368] width 28 height 9
click at [651, 329] on input "c." at bounding box center [651, 326] width 1 height 5
radio input "true"
click at [743, 387] on icon at bounding box center [740, 387] width 163 height 134
click at [652, 329] on input "d." at bounding box center [651, 326] width 1 height 5
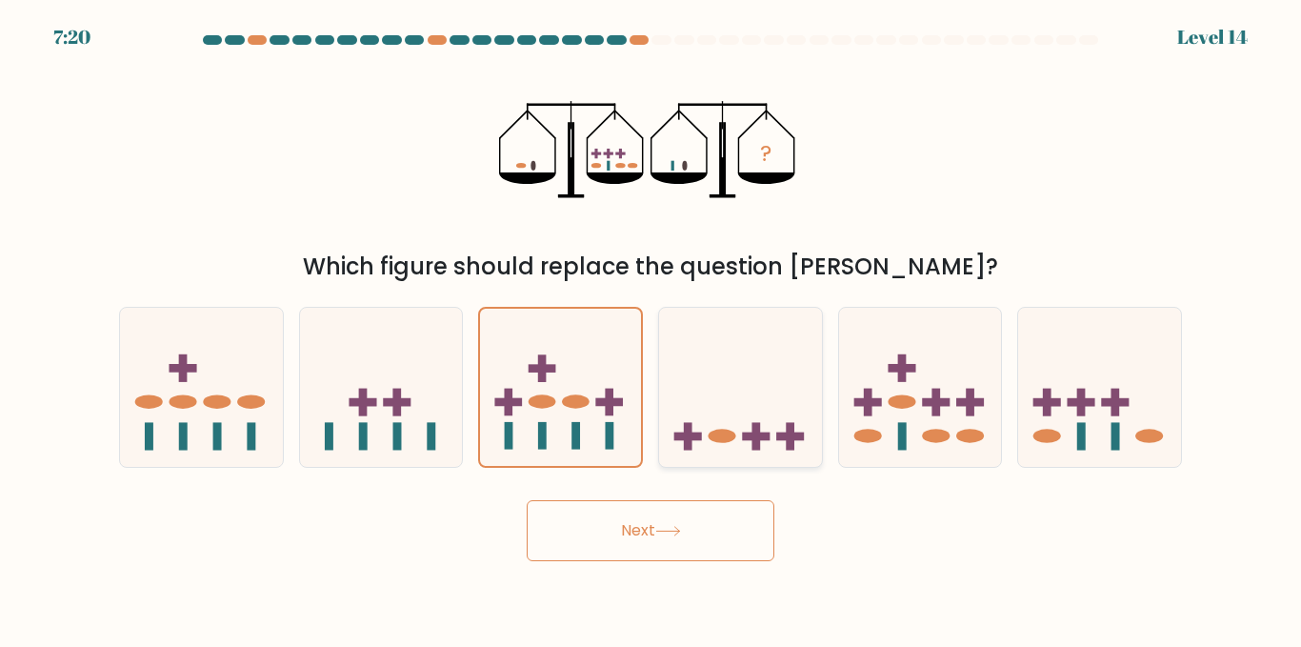
radio input "true"
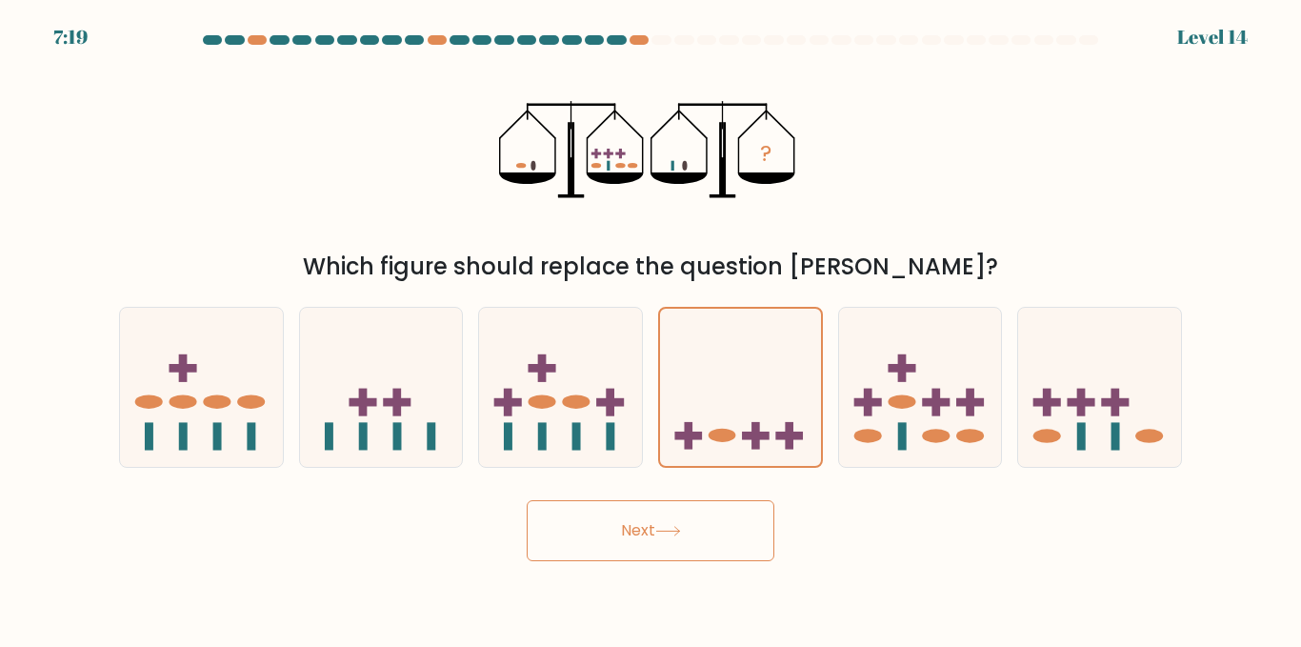
click at [684, 516] on button "Next" at bounding box center [651, 530] width 248 height 61
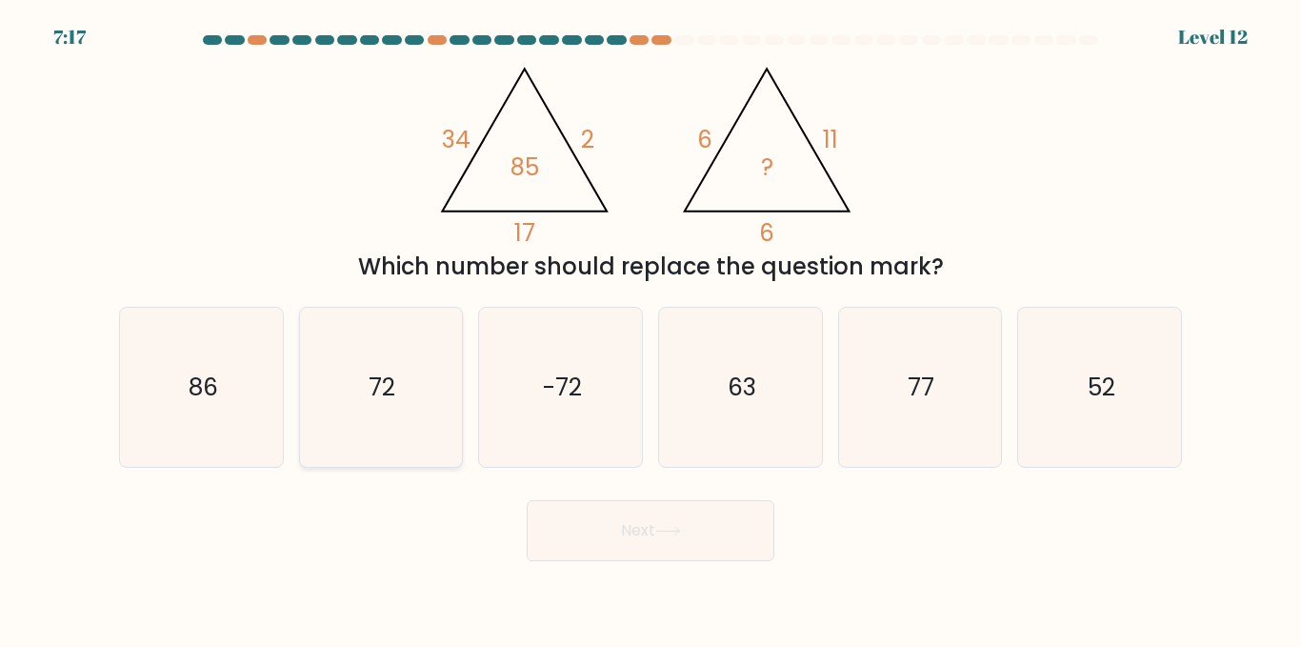
click at [377, 387] on text "72" at bounding box center [383, 387] width 27 height 33
click at [651, 329] on input "b. 72" at bounding box center [651, 326] width 1 height 5
radio input "true"
click at [639, 522] on button "Next" at bounding box center [651, 530] width 248 height 61
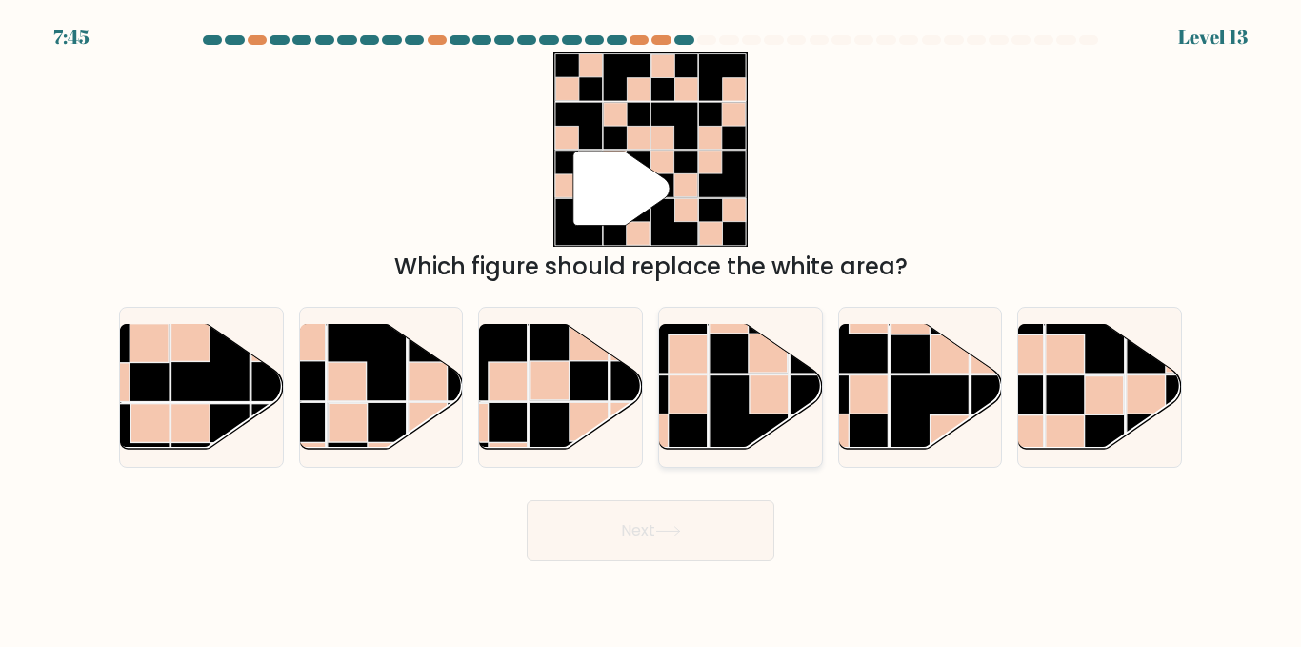
click at [709, 372] on icon at bounding box center [740, 387] width 163 height 127
click at [652, 329] on input "d." at bounding box center [651, 326] width 1 height 5
radio input "true"
click at [676, 534] on icon at bounding box center [669, 531] width 26 height 10
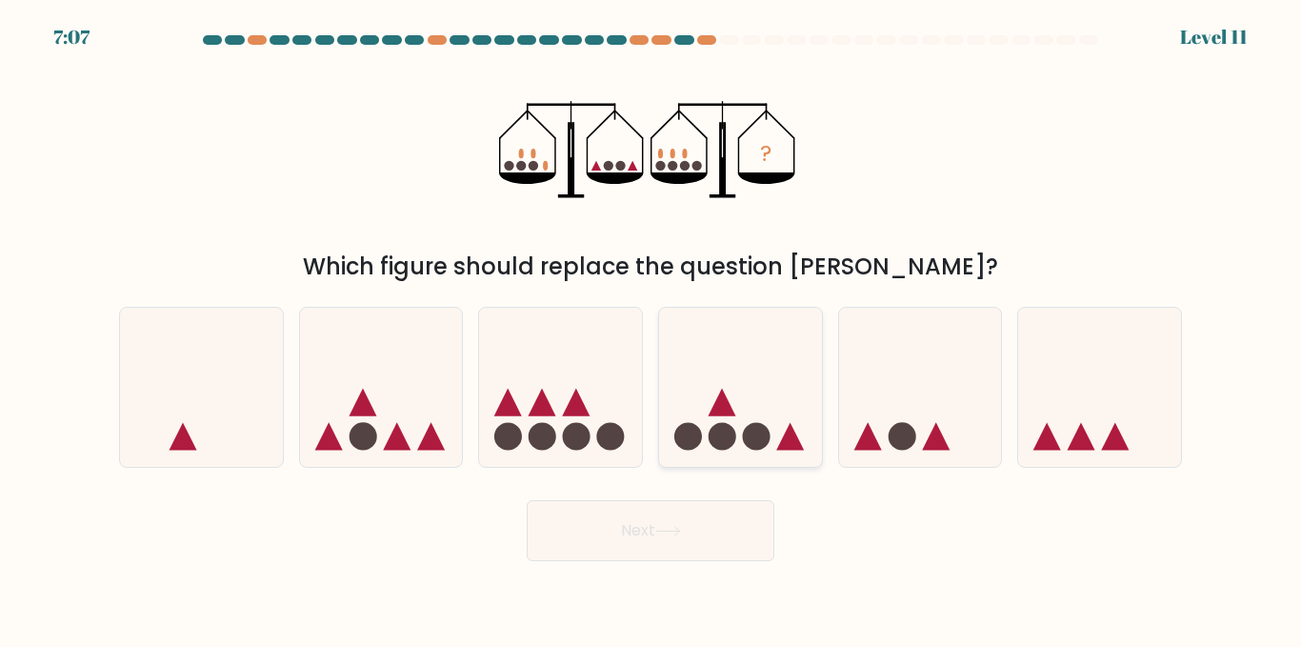
drag, startPoint x: 728, startPoint y: 411, endPoint x: 739, endPoint y: 429, distance: 21.4
click at [733, 409] on icon at bounding box center [740, 387] width 163 height 134
click at [652, 329] on input "d." at bounding box center [651, 326] width 1 height 5
radio input "true"
click at [644, 507] on button "Next" at bounding box center [651, 530] width 248 height 61
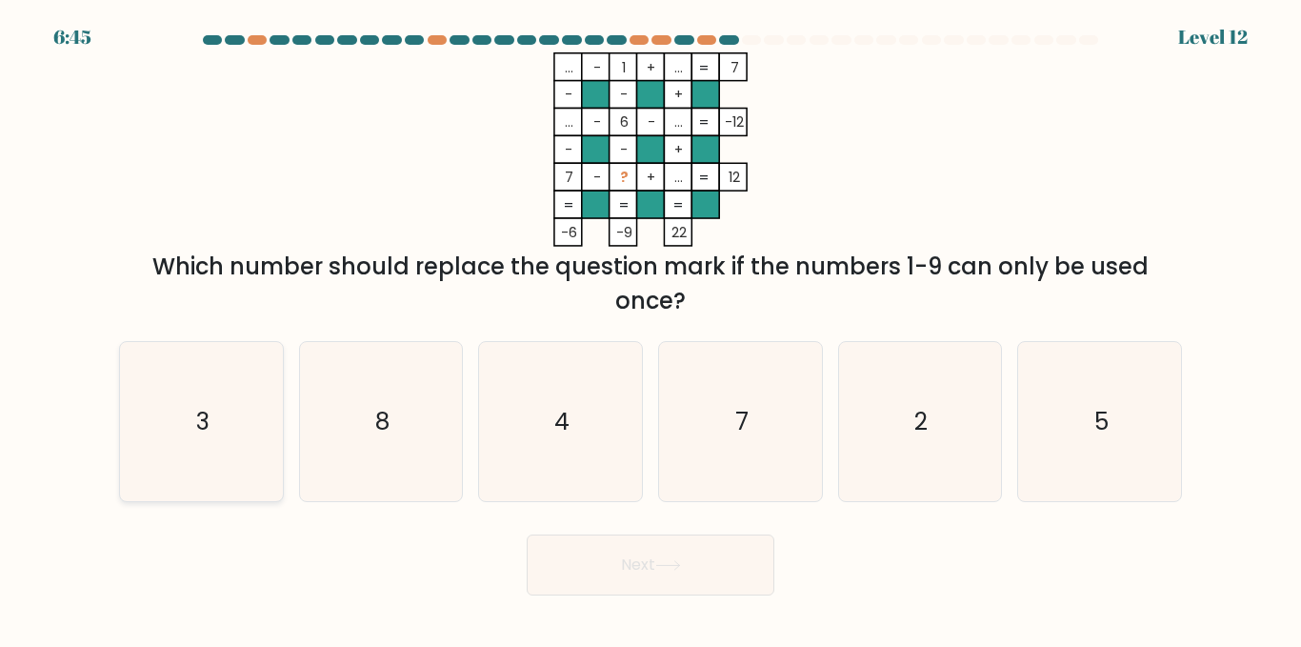
click at [224, 401] on icon "3" at bounding box center [201, 421] width 159 height 159
click at [651, 329] on input "a. 3" at bounding box center [651, 326] width 1 height 5
radio input "true"
click at [618, 555] on button "Next" at bounding box center [651, 565] width 248 height 61
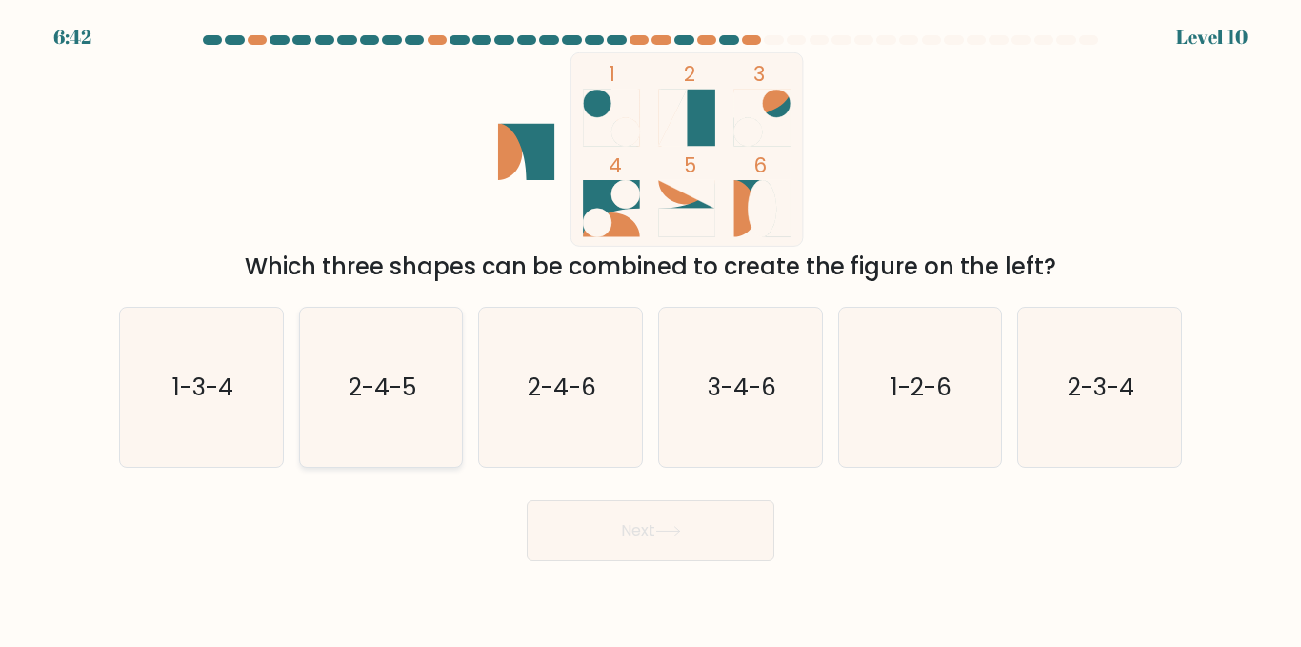
click at [401, 389] on text "2-4-5" at bounding box center [383, 387] width 68 height 33
click at [651, 329] on input "b. 2-4-5" at bounding box center [651, 326] width 1 height 5
radio input "true"
click at [695, 543] on button "Next" at bounding box center [651, 530] width 248 height 61
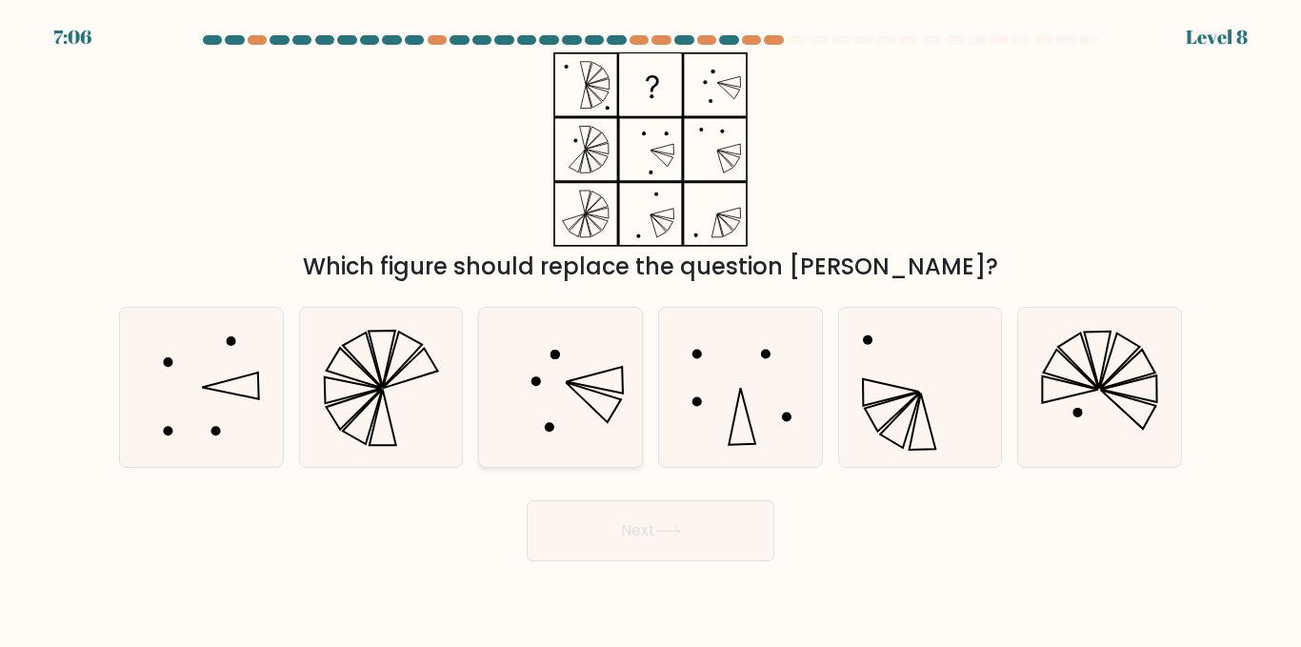
click at [603, 381] on icon at bounding box center [560, 387] width 159 height 159
click at [651, 329] on input "c." at bounding box center [651, 326] width 1 height 5
radio input "true"
click at [669, 522] on button "Next" at bounding box center [651, 530] width 248 height 61
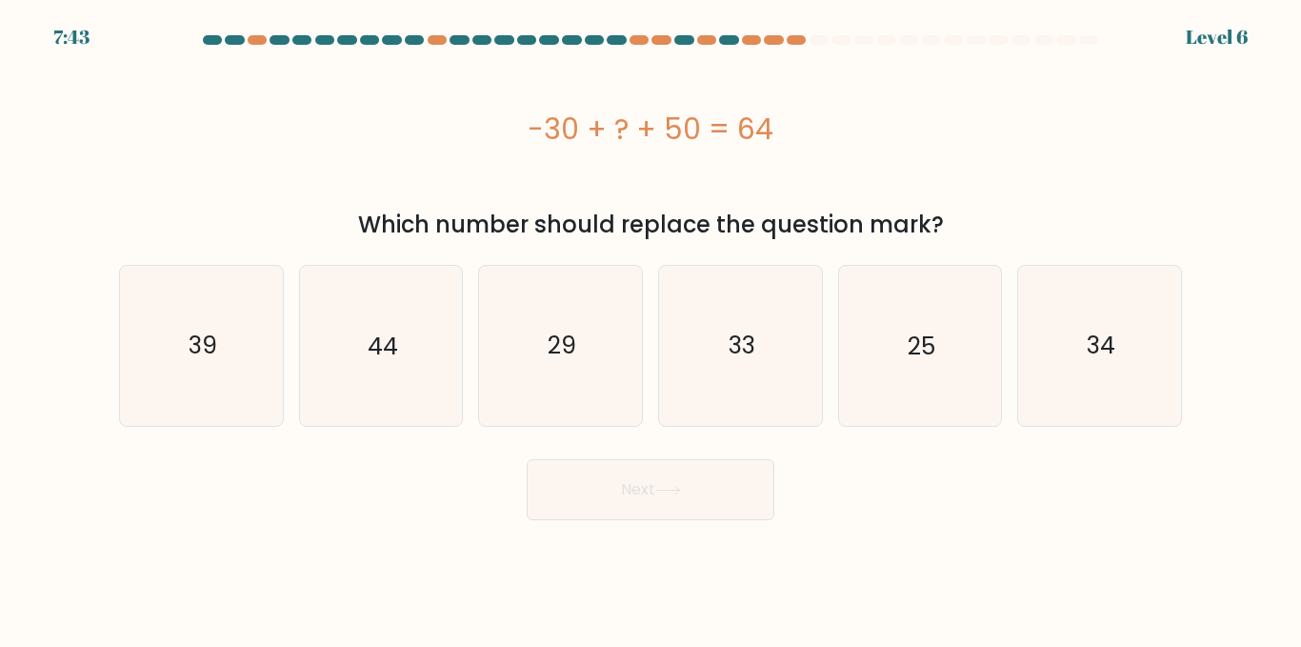
drag, startPoint x: 492, startPoint y: 129, endPoint x: 854, endPoint y: 123, distance: 362.1
click at [854, 123] on div "-30 + ? + 50 = 64" at bounding box center [650, 129] width 1063 height 43
copy div "-30 + ? + 50 = 64"
click at [366, 329] on icon "44" at bounding box center [380, 345] width 159 height 159
click at [651, 329] on input "b. 44" at bounding box center [651, 326] width 1 height 5
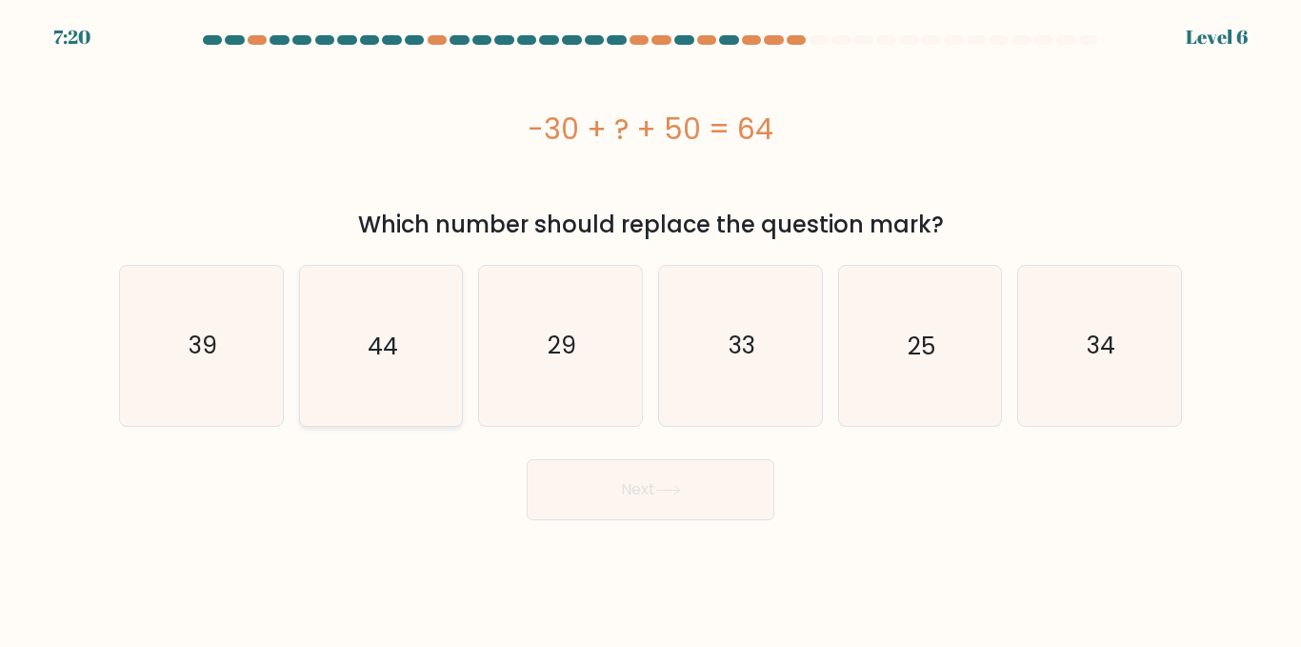
radio input "true"
click at [637, 492] on button "Next" at bounding box center [651, 489] width 248 height 61
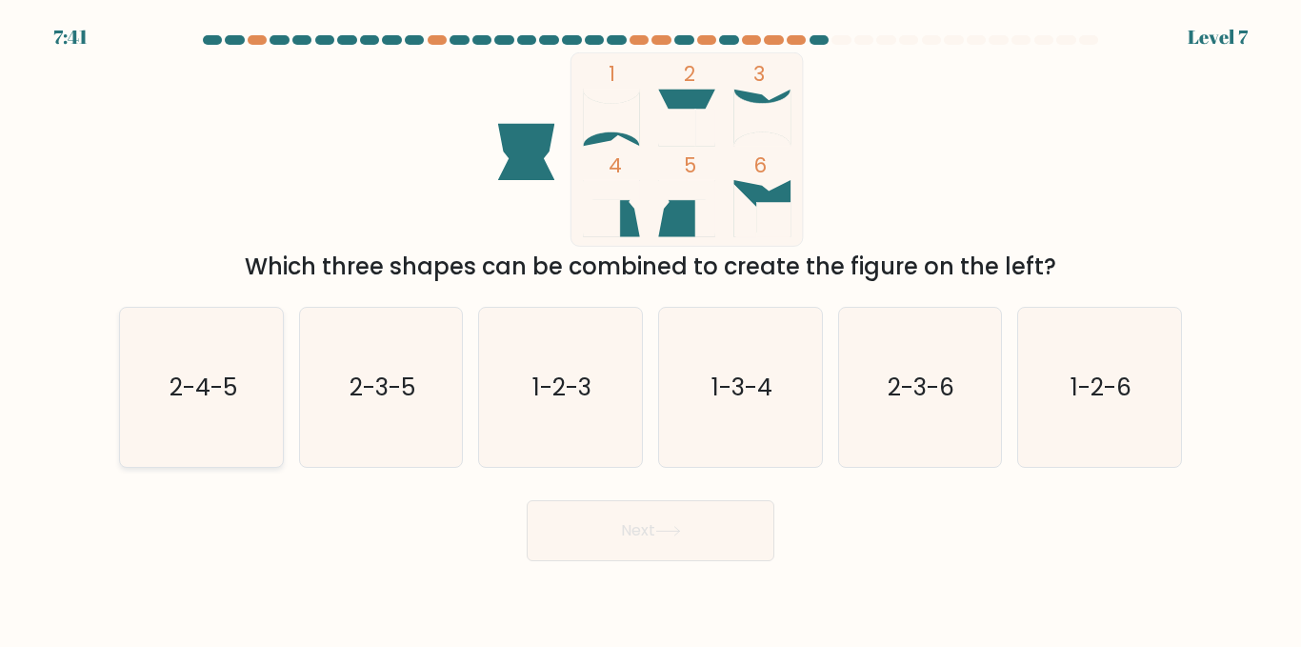
click at [198, 392] on text "2-4-5" at bounding box center [203, 387] width 68 height 33
click at [651, 329] on input "a. 2-4-5" at bounding box center [651, 326] width 1 height 5
radio input "true"
click at [645, 520] on button "Next" at bounding box center [651, 530] width 248 height 61
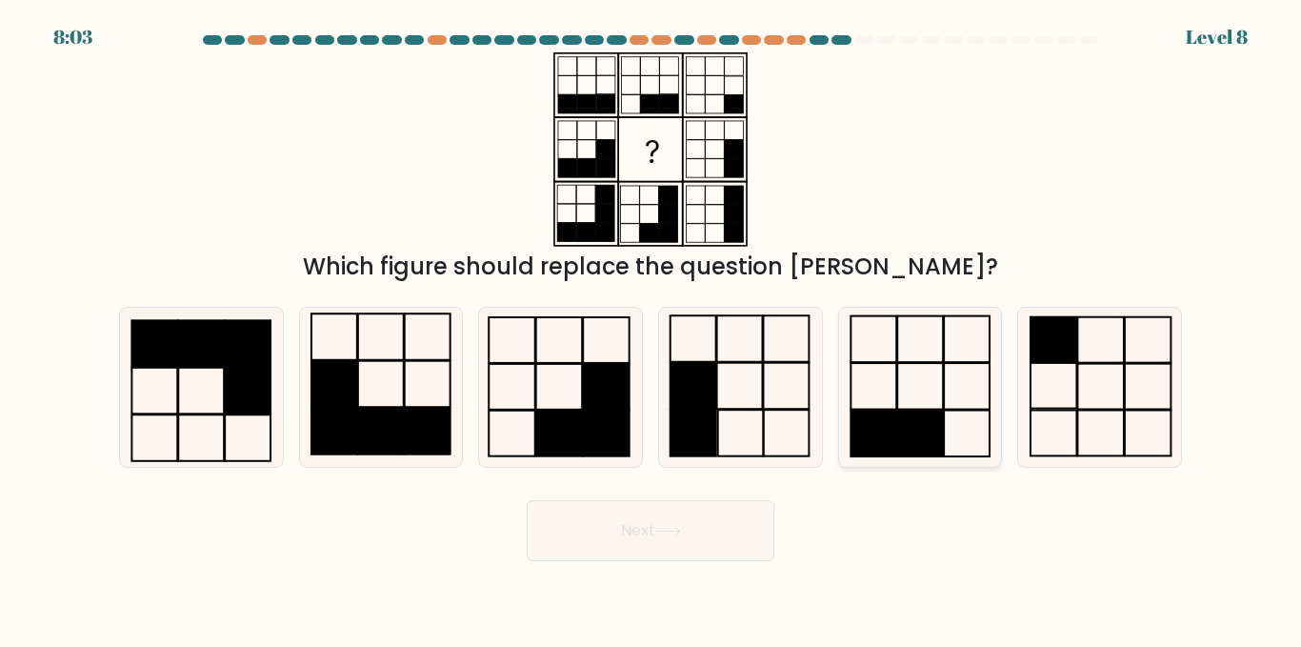
click at [905, 384] on icon at bounding box center [919, 387] width 159 height 159
click at [652, 329] on input "e." at bounding box center [651, 326] width 1 height 5
radio input "true"
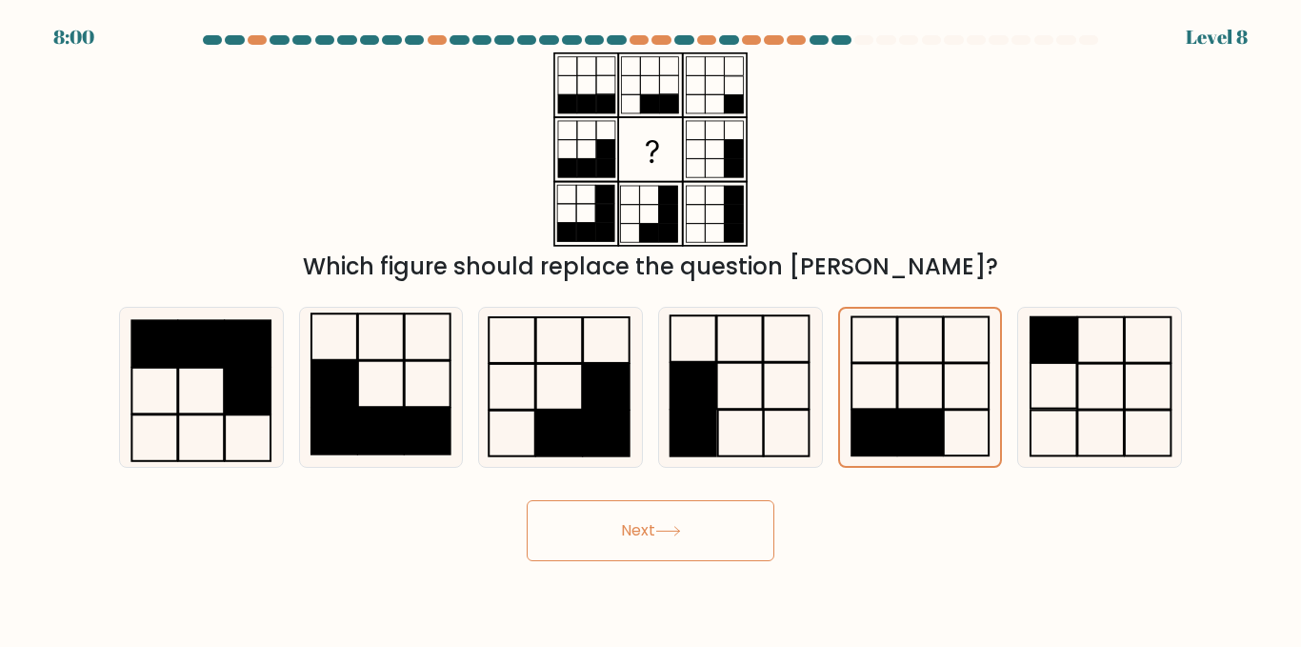
click at [676, 529] on icon at bounding box center [669, 531] width 26 height 10
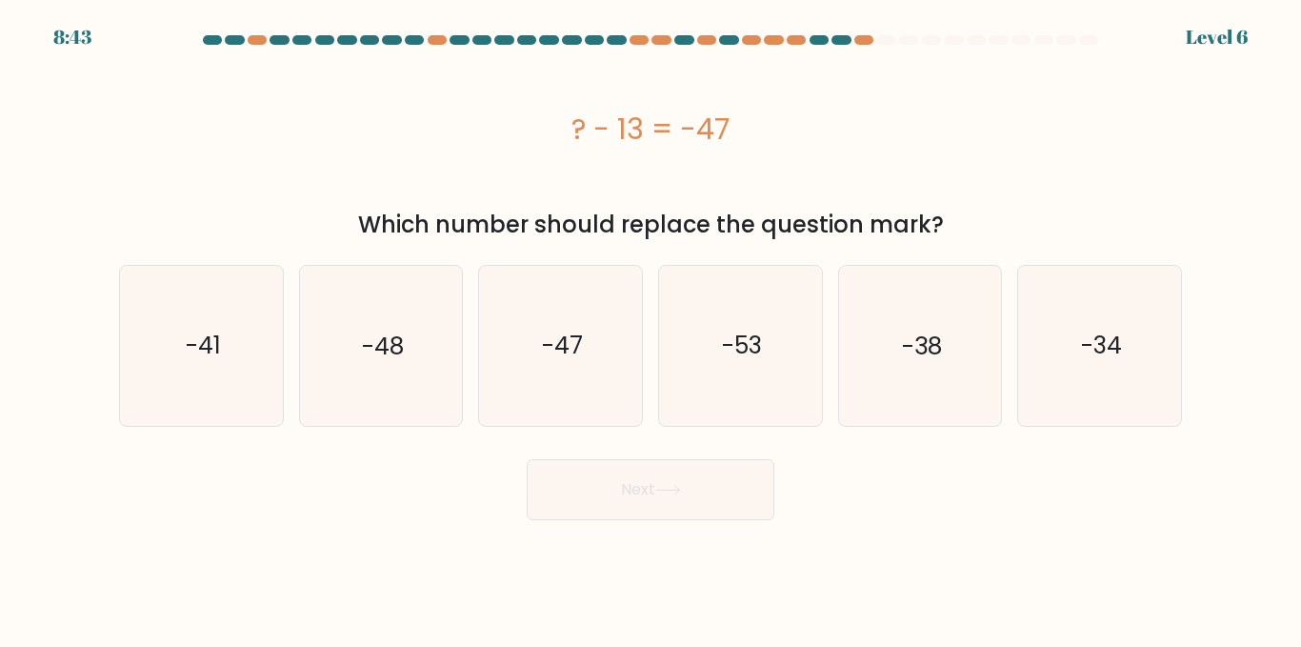
drag, startPoint x: 518, startPoint y: 145, endPoint x: 905, endPoint y: 144, distance: 386.8
click at [905, 144] on div "? - 13 = -47" at bounding box center [650, 129] width 1063 height 43
copy div "? - 13 = -47"
click at [1066, 311] on icon "-34" at bounding box center [1099, 345] width 159 height 159
click at [652, 324] on input "f. -34" at bounding box center [651, 326] width 1 height 5
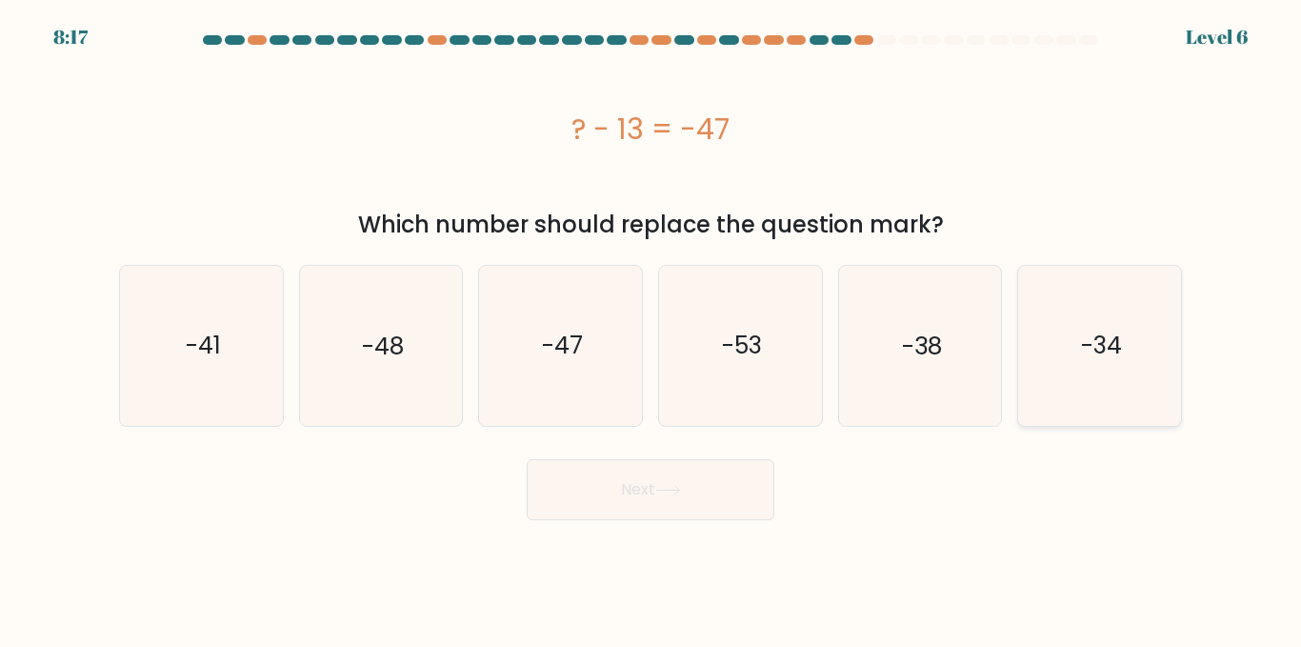
radio input "true"
click at [675, 492] on icon at bounding box center [669, 490] width 26 height 10
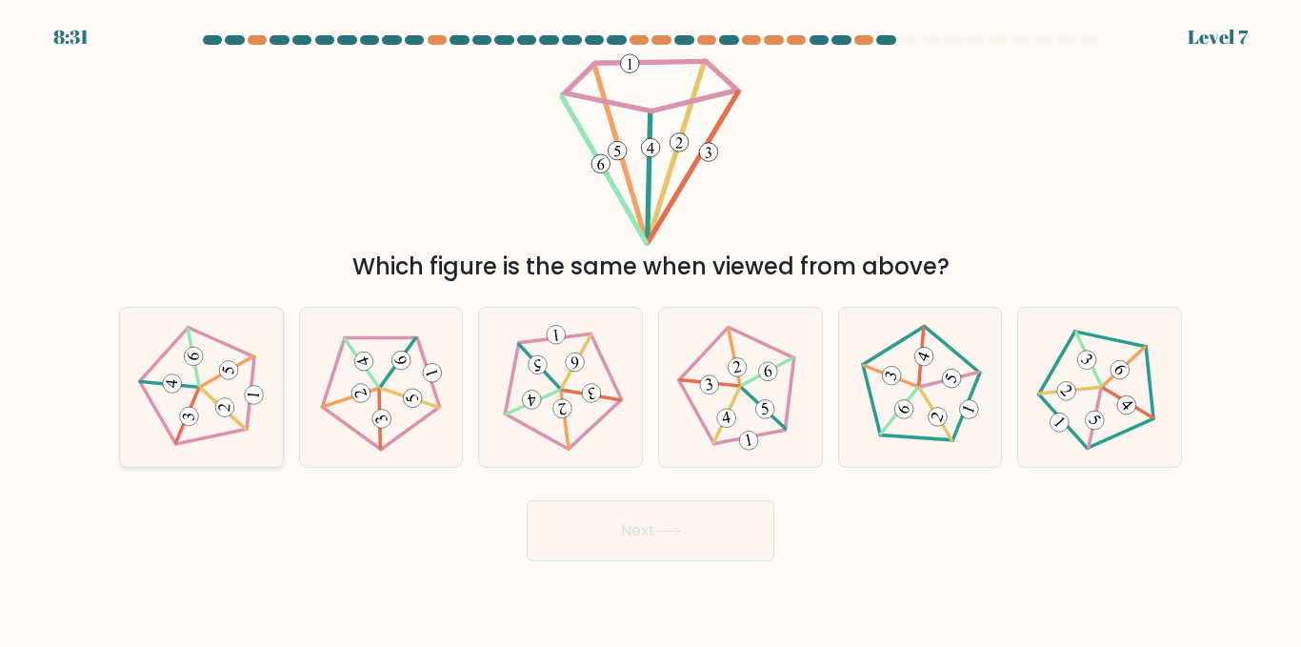
click at [185, 358] on 767 at bounding box center [194, 356] width 21 height 21
click at [651, 329] on input "a." at bounding box center [651, 326] width 1 height 5
radio input "true"
click at [670, 534] on icon at bounding box center [669, 531] width 26 height 10
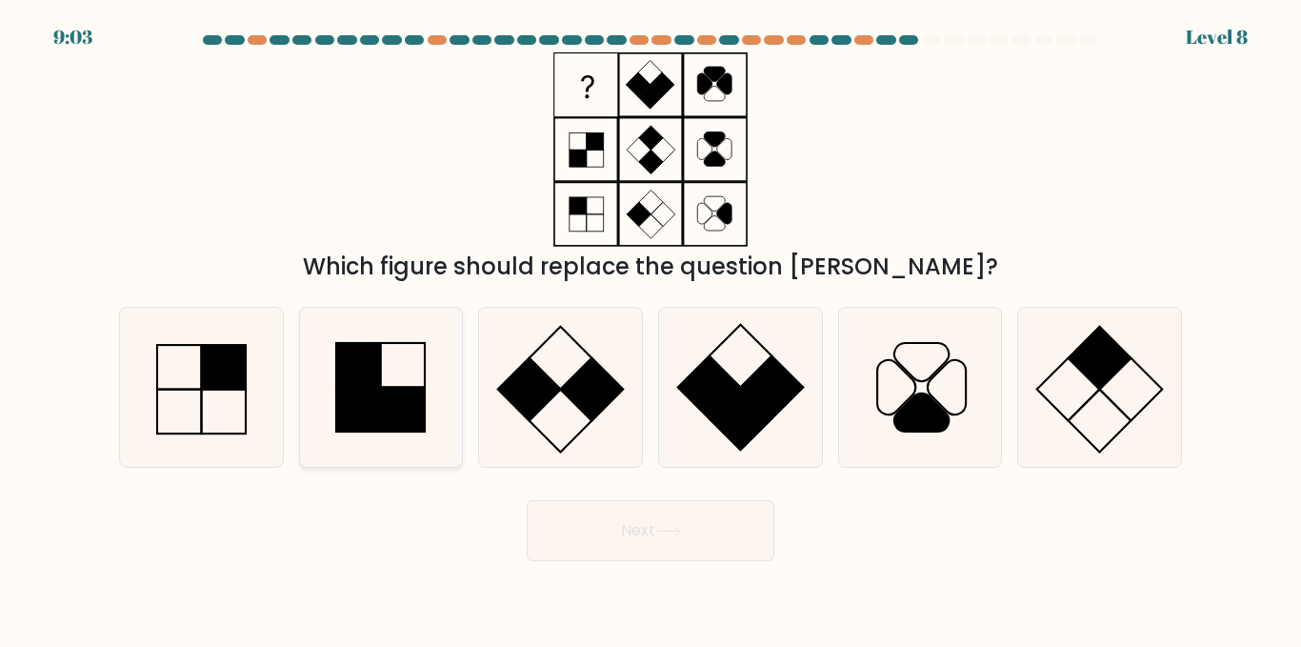
click at [388, 373] on icon at bounding box center [380, 387] width 159 height 159
click at [651, 329] on input "b." at bounding box center [651, 326] width 1 height 5
radio input "true"
click at [665, 520] on button "Next" at bounding box center [651, 530] width 248 height 61
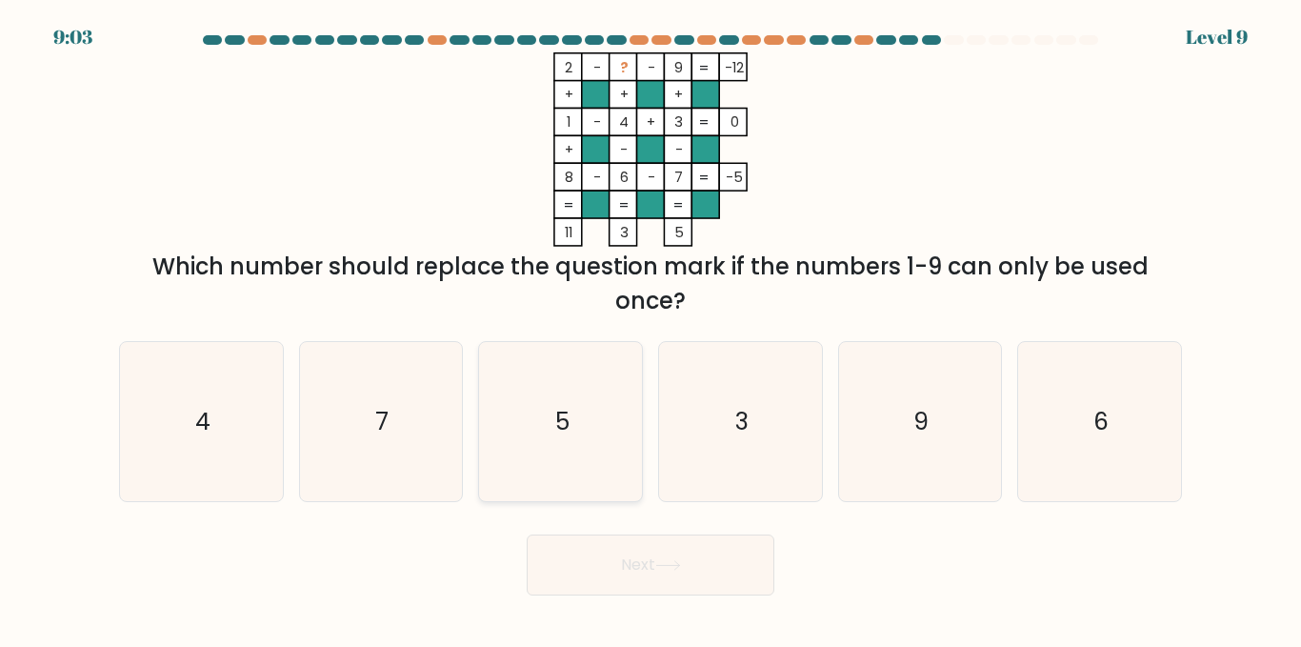
click at [558, 411] on text "5" at bounding box center [562, 421] width 14 height 33
click at [651, 329] on input "c. 5" at bounding box center [651, 326] width 1 height 5
radio input "true"
click at [650, 573] on button "Next" at bounding box center [651, 565] width 248 height 61
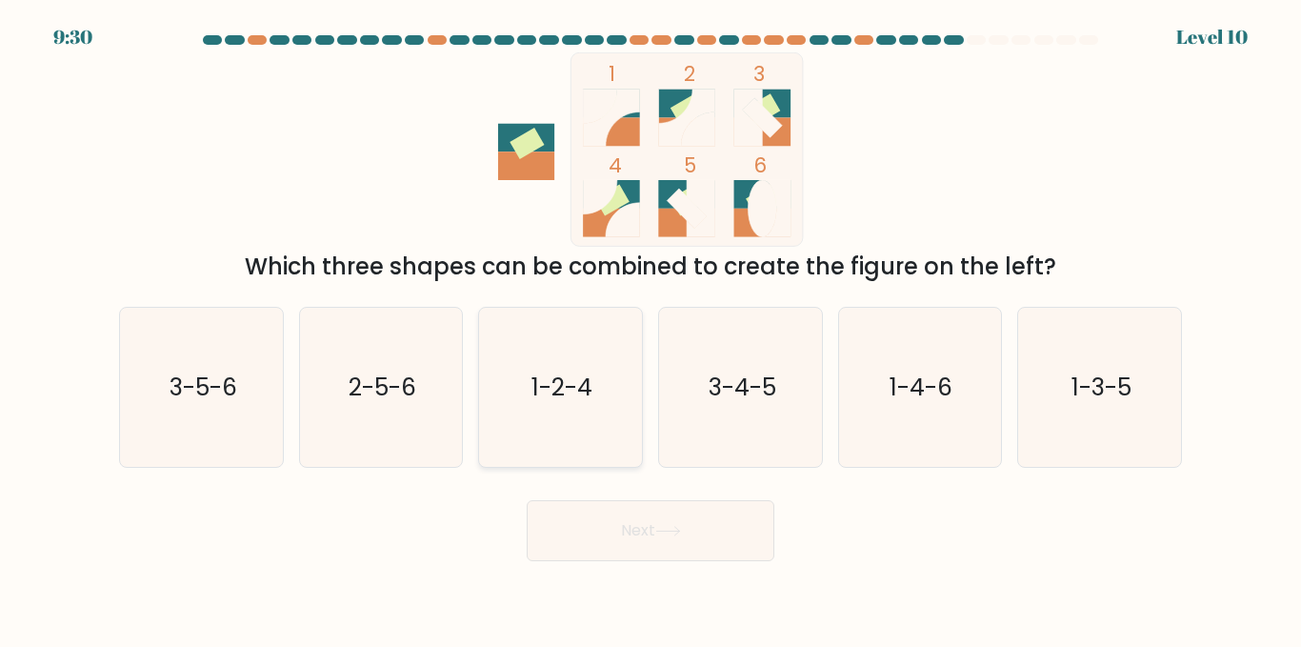
click at [555, 369] on icon "1-2-4" at bounding box center [560, 387] width 159 height 159
click at [651, 329] on input "c. 1-2-4" at bounding box center [651, 326] width 1 height 5
radio input "true"
click at [668, 524] on button "Next" at bounding box center [651, 530] width 248 height 61
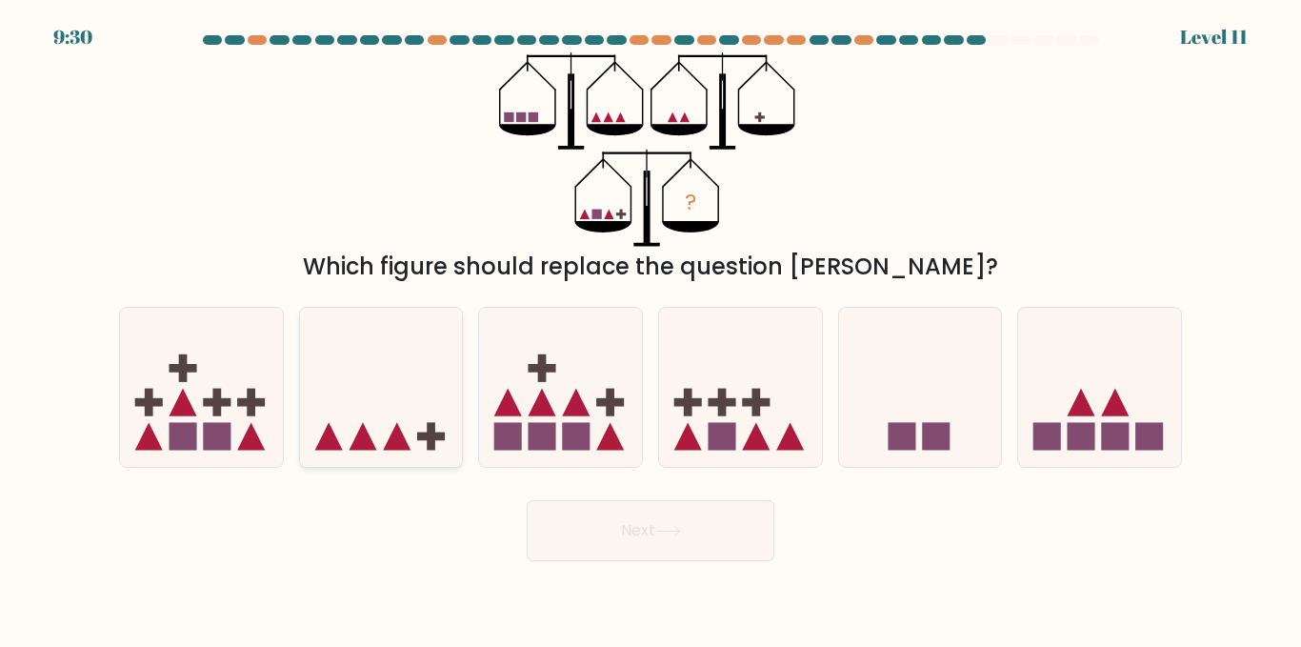
click at [404, 393] on icon at bounding box center [381, 387] width 163 height 134
click at [651, 329] on input "b." at bounding box center [651, 326] width 1 height 5
radio input "true"
click at [654, 520] on button "Next" at bounding box center [651, 530] width 248 height 61
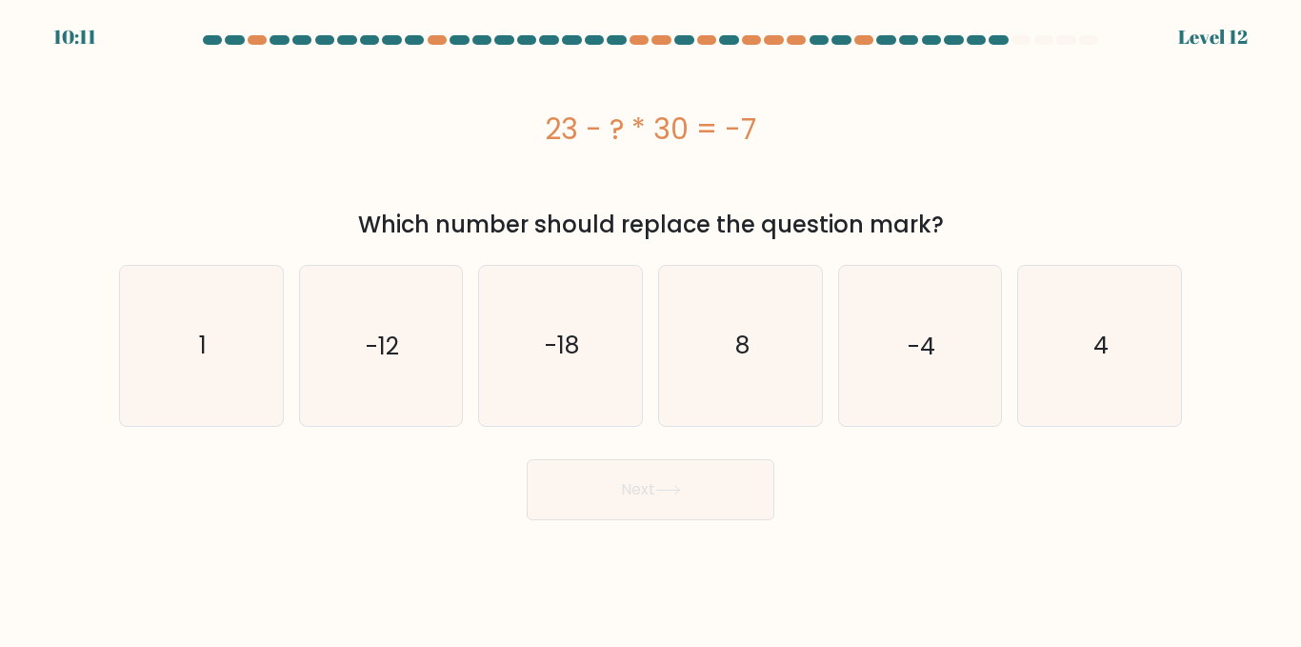
drag, startPoint x: 489, startPoint y: 148, endPoint x: 876, endPoint y: 123, distance: 387.6
click at [876, 123] on div "23 - ? * 30 = -7" at bounding box center [650, 129] width 1063 height 43
copy div "23 - ? * 30 = -7"
click at [167, 323] on icon "1" at bounding box center [201, 345] width 159 height 159
click at [651, 324] on input "a. 1" at bounding box center [651, 326] width 1 height 5
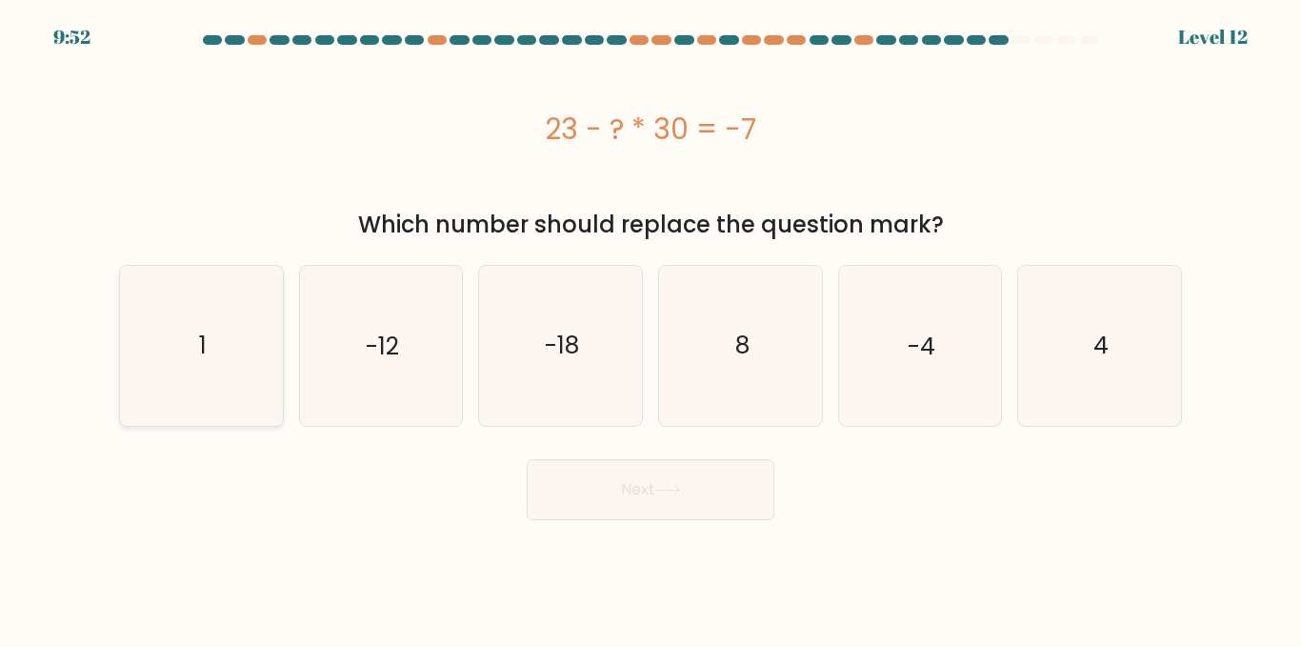
radio input "true"
click at [618, 488] on button "Next" at bounding box center [651, 489] width 248 height 61
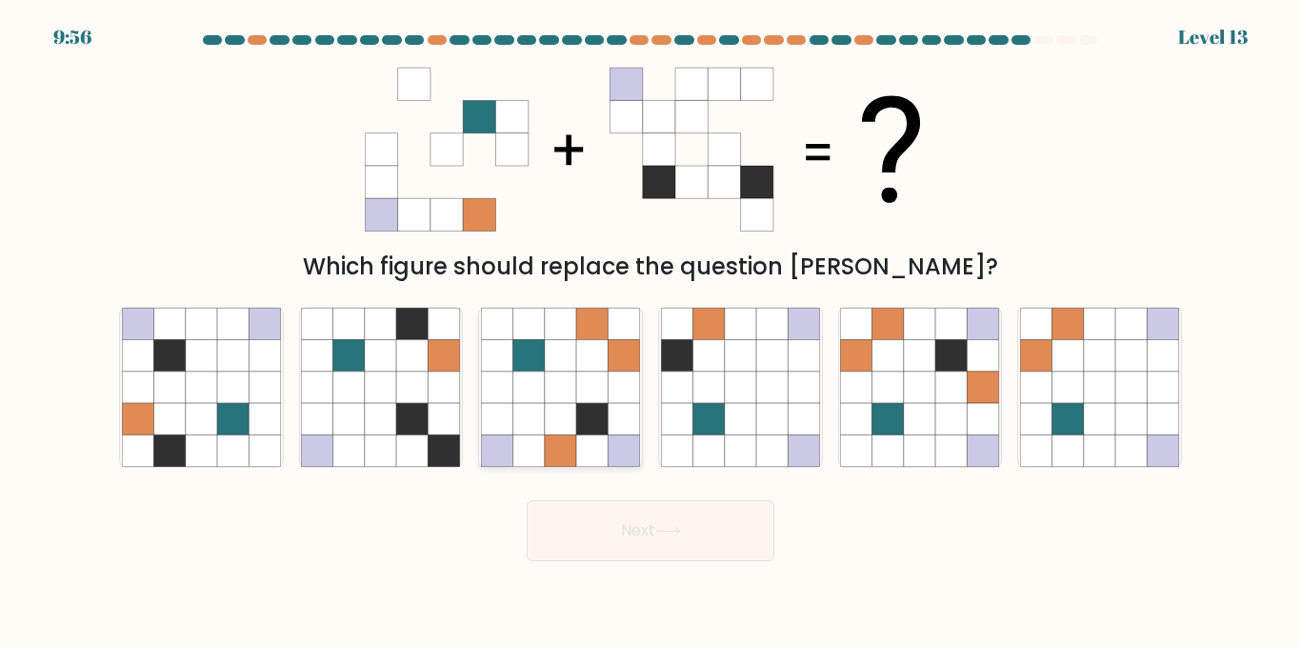
click at [575, 381] on icon at bounding box center [560, 387] width 31 height 31
click at [651, 329] on input "c." at bounding box center [651, 326] width 1 height 5
radio input "true"
click at [680, 525] on button "Next" at bounding box center [651, 530] width 248 height 61
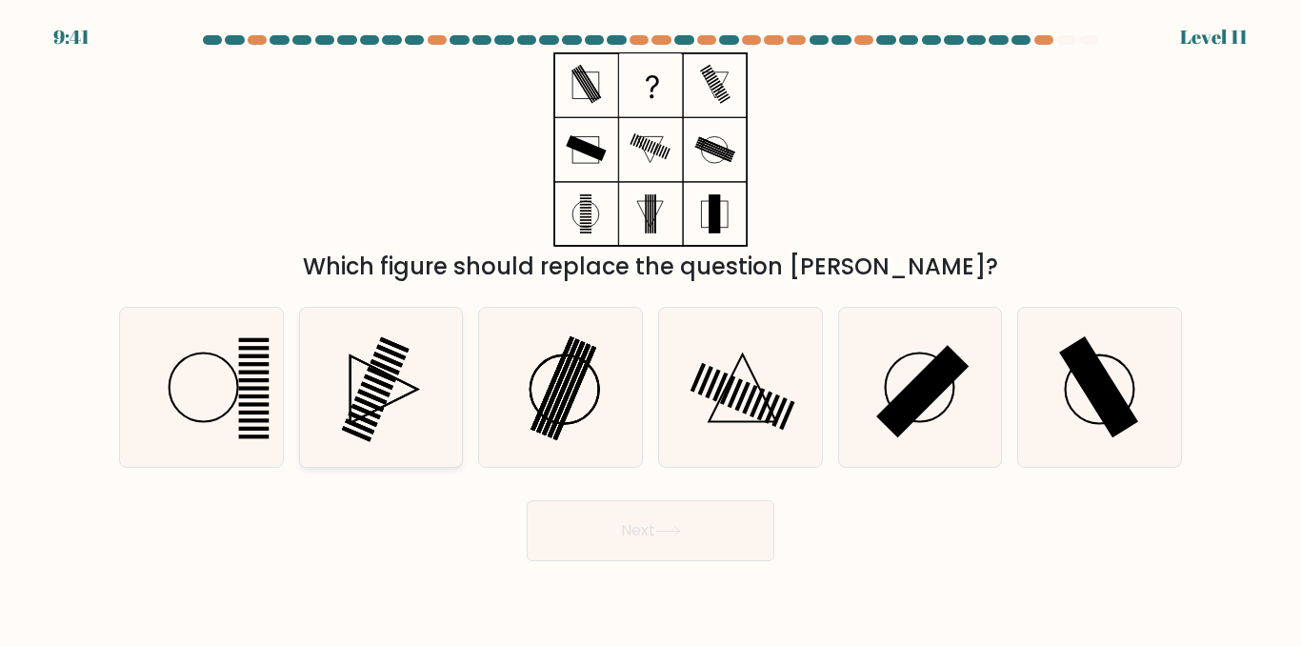
click at [417, 362] on icon at bounding box center [380, 387] width 159 height 159
click at [651, 329] on input "b." at bounding box center [651, 326] width 1 height 5
radio input "true"
click at [675, 525] on button "Next" at bounding box center [651, 530] width 248 height 61
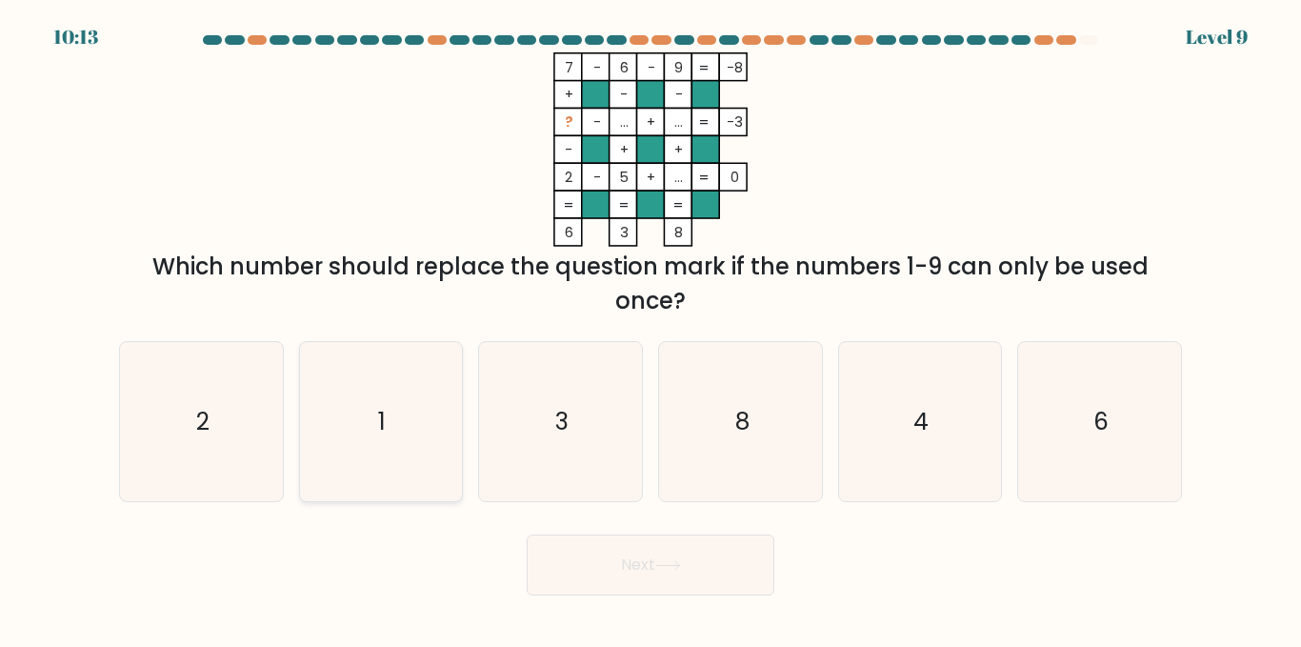
click at [422, 413] on icon "1" at bounding box center [380, 421] width 159 height 159
click at [651, 329] on input "b. 1" at bounding box center [651, 326] width 1 height 5
radio input "true"
click at [652, 557] on button "Next" at bounding box center [651, 565] width 248 height 61
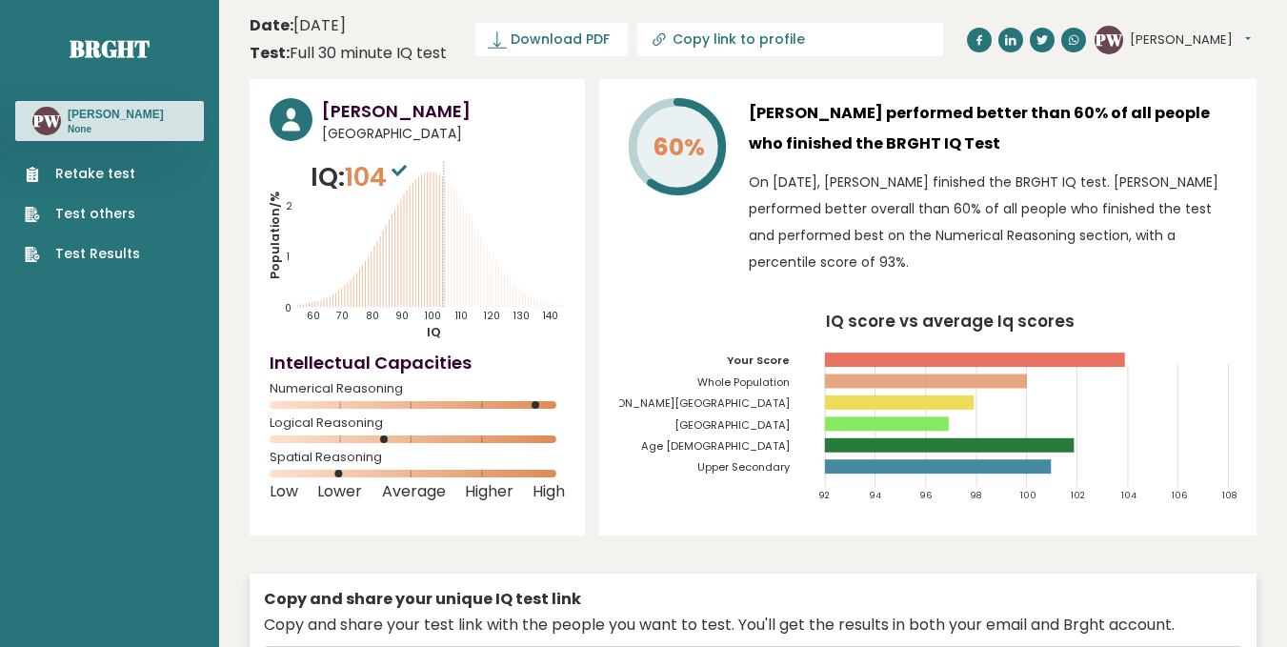
click at [1177, 33] on button "[PERSON_NAME]" at bounding box center [1190, 39] width 121 height 19
click at [1171, 87] on link "Profile" at bounding box center [1179, 96] width 97 height 27
